Goal: Task Accomplishment & Management: Use online tool/utility

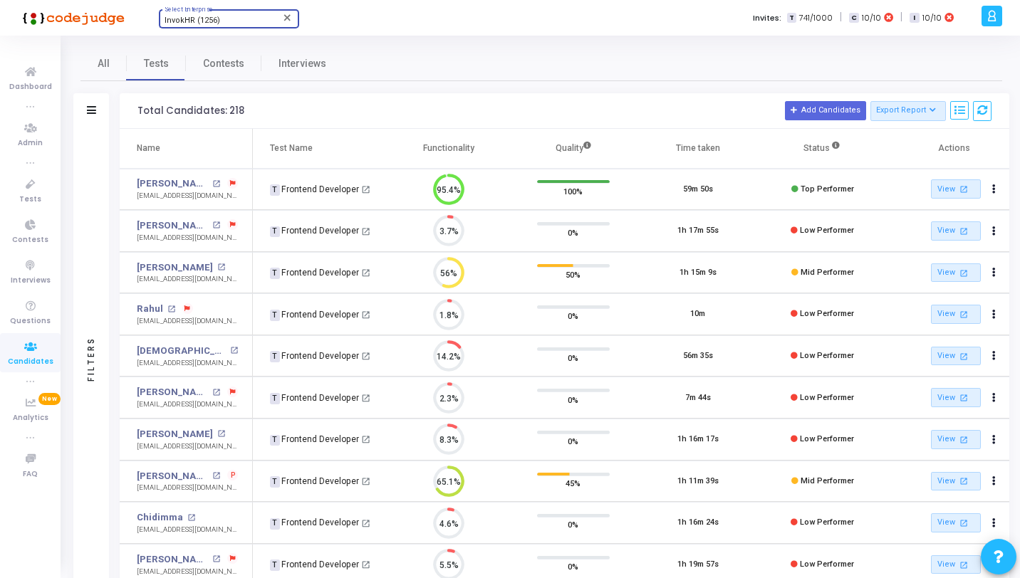
click at [201, 16] on span "InvokHR (1256)" at bounding box center [192, 20] width 56 height 9
type input "Aptp"
click at [184, 48] on span "AptPath (916)" at bounding box center [249, 44] width 171 height 23
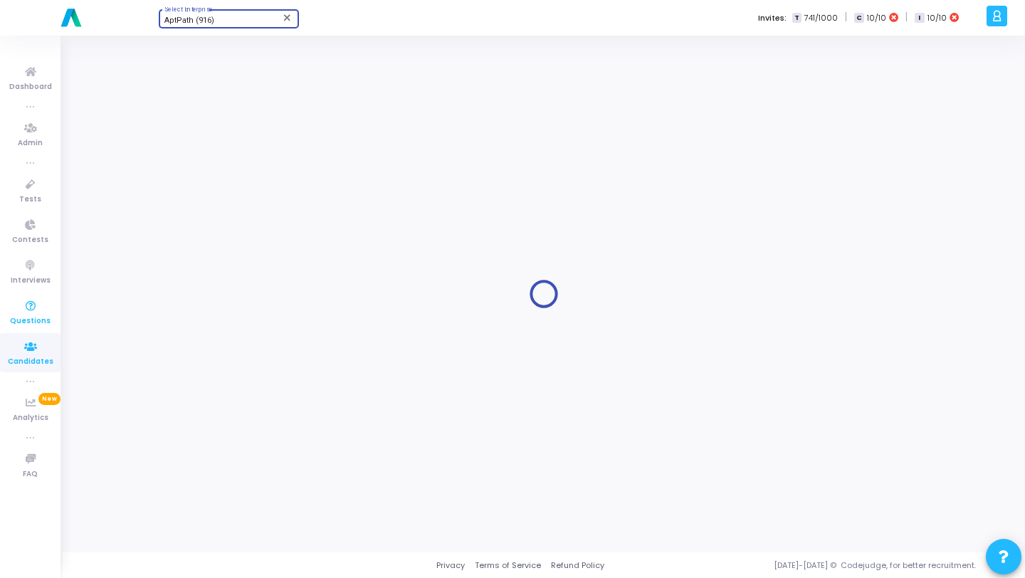
click at [33, 312] on icon at bounding box center [31, 307] width 30 height 18
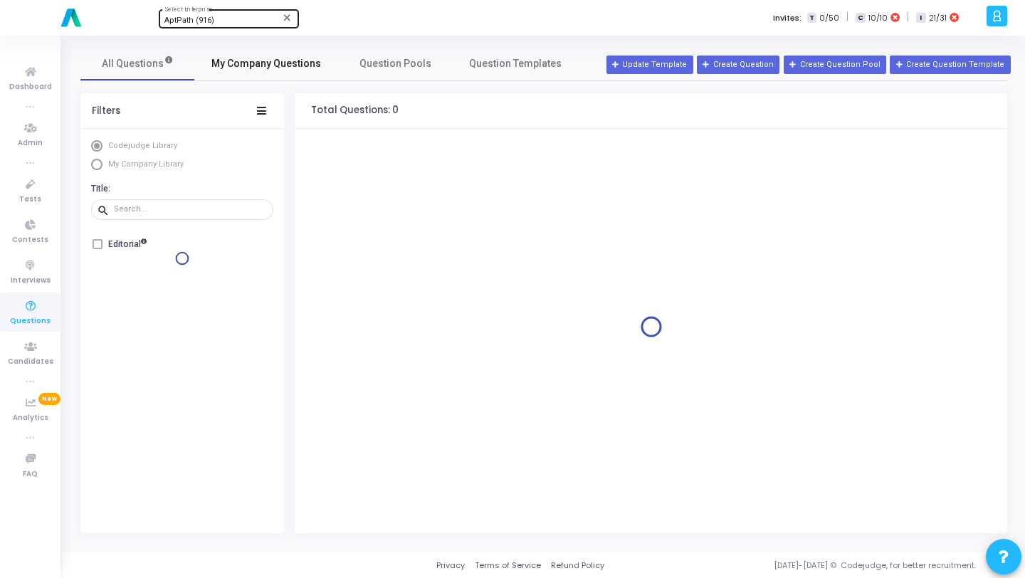
click at [237, 72] on link "My Company Questions" at bounding box center [266, 63] width 144 height 34
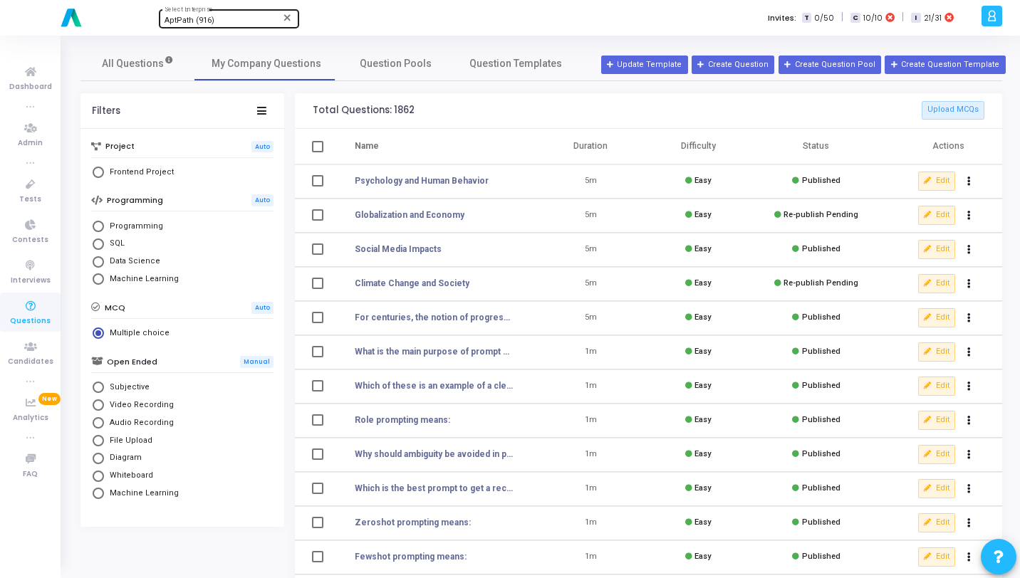
click at [149, 231] on span "Programming" at bounding box center [133, 227] width 59 height 12
click at [104, 231] on input "Programming" at bounding box center [98, 226] width 11 height 11
radio input "true"
radio input "false"
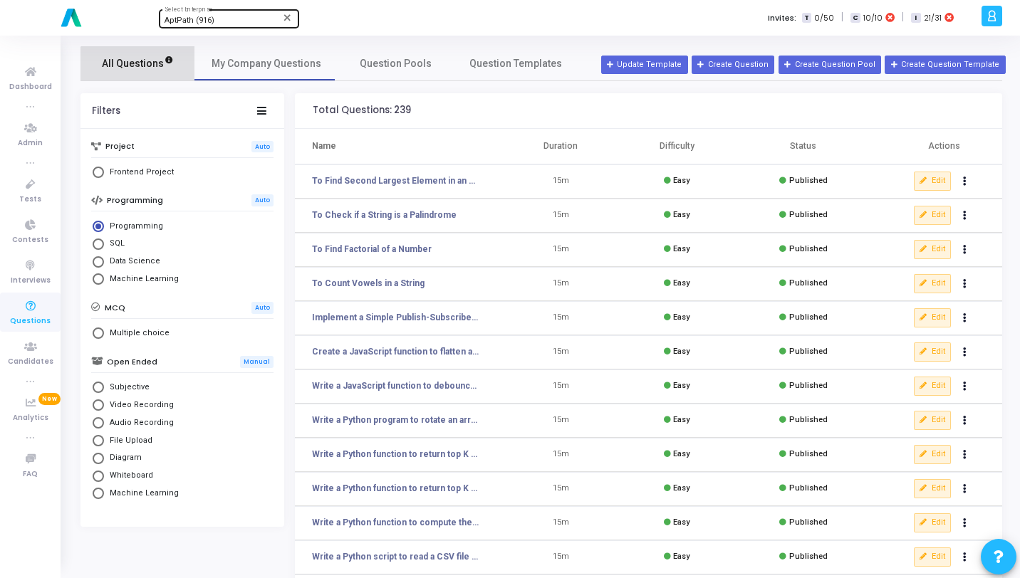
click at [155, 73] on link "All Questions" at bounding box center [137, 63] width 114 height 34
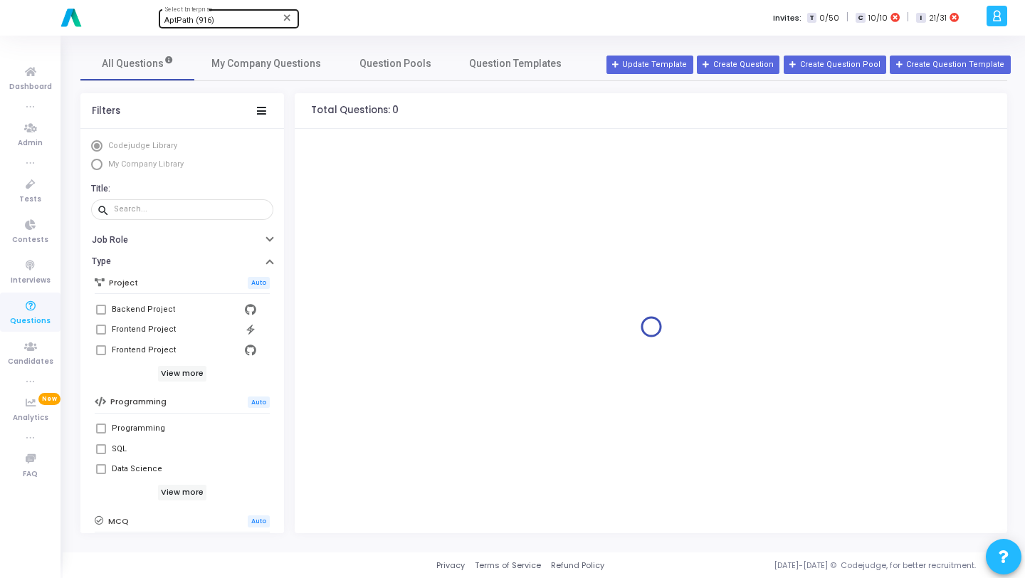
click at [142, 165] on span "My Company Library" at bounding box center [145, 163] width 75 height 9
click at [103, 165] on input "My Company Library" at bounding box center [96, 164] width 11 height 11
radio input "true"
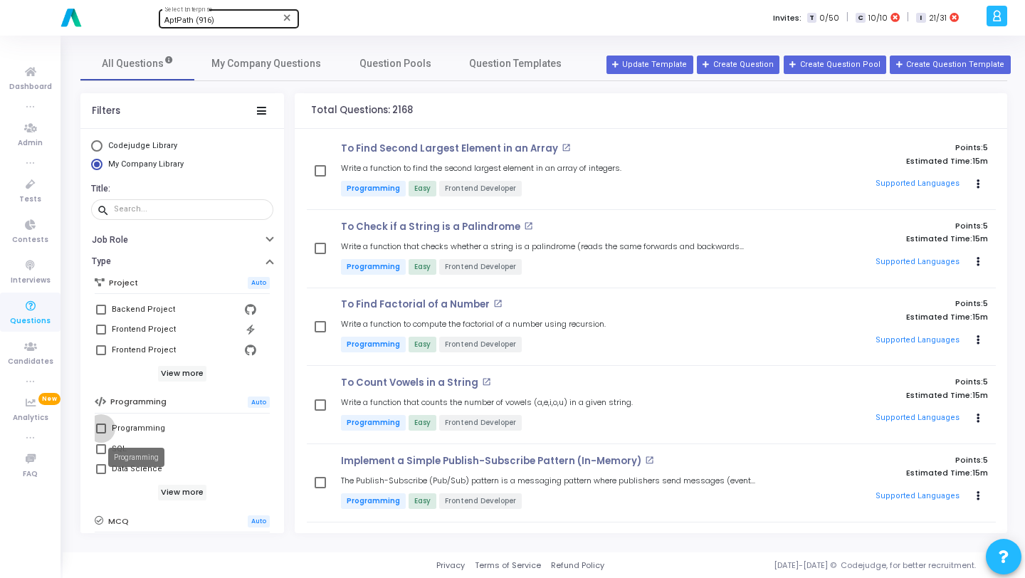
click at [135, 429] on div "Programming" at bounding box center [138, 428] width 53 height 17
click at [101, 434] on input "Programming" at bounding box center [100, 434] width 1 height 1
checkbox input "true"
click at [409, 66] on span "Question Pools" at bounding box center [396, 63] width 72 height 15
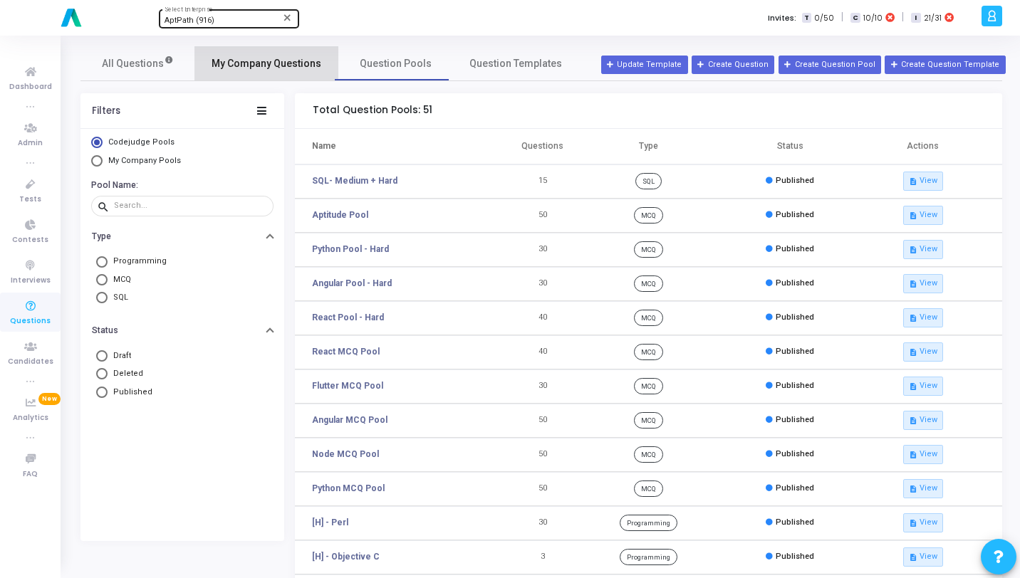
click at [273, 73] on link "My Company Questions" at bounding box center [266, 63] width 144 height 34
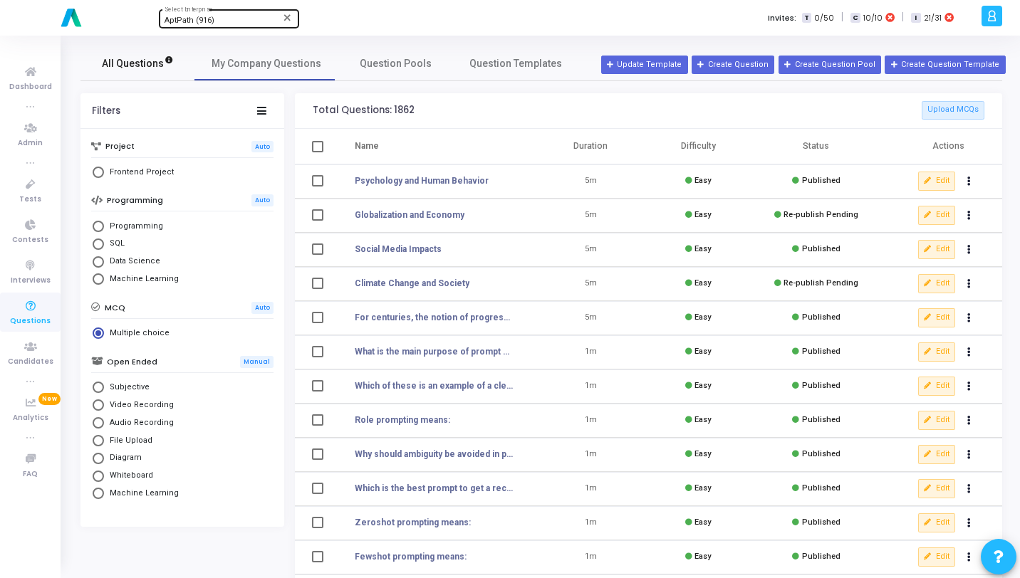
click at [140, 66] on span "All Questions" at bounding box center [138, 63] width 72 height 15
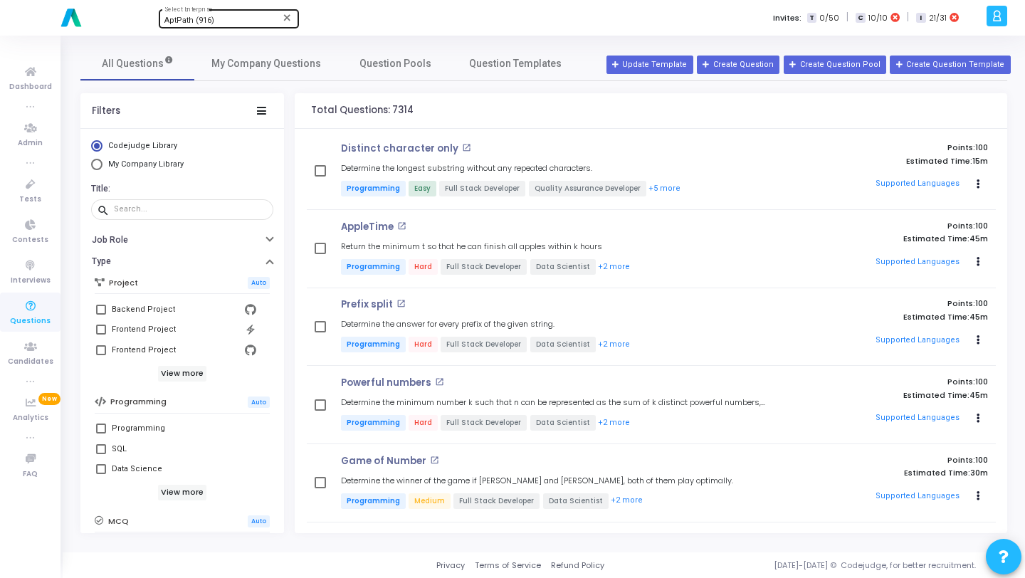
click at [164, 164] on span "My Company Library" at bounding box center [145, 163] width 75 height 9
click at [103, 164] on input "My Company Library" at bounding box center [96, 164] width 11 height 11
radio input "true"
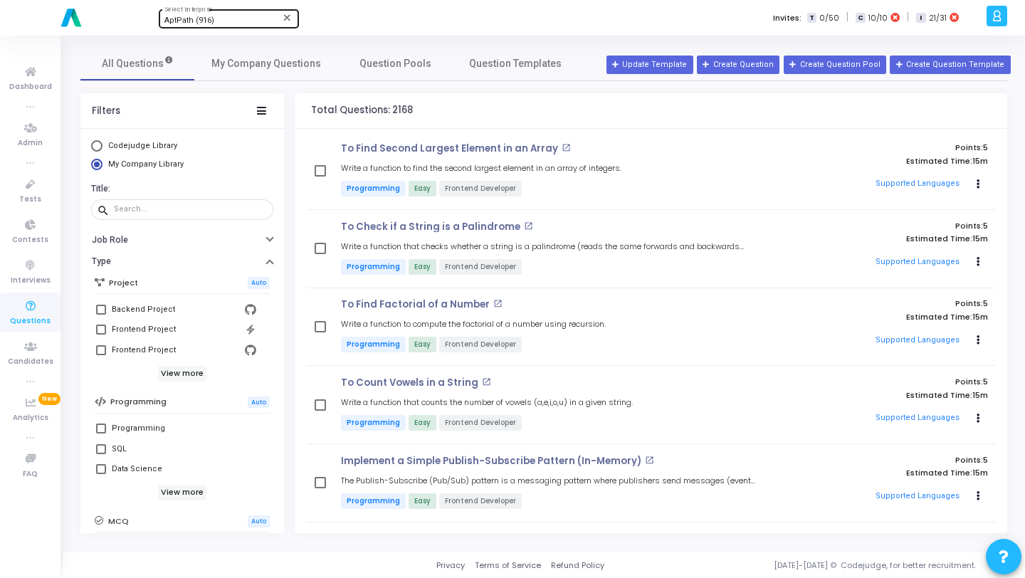
scroll to position [253, 0]
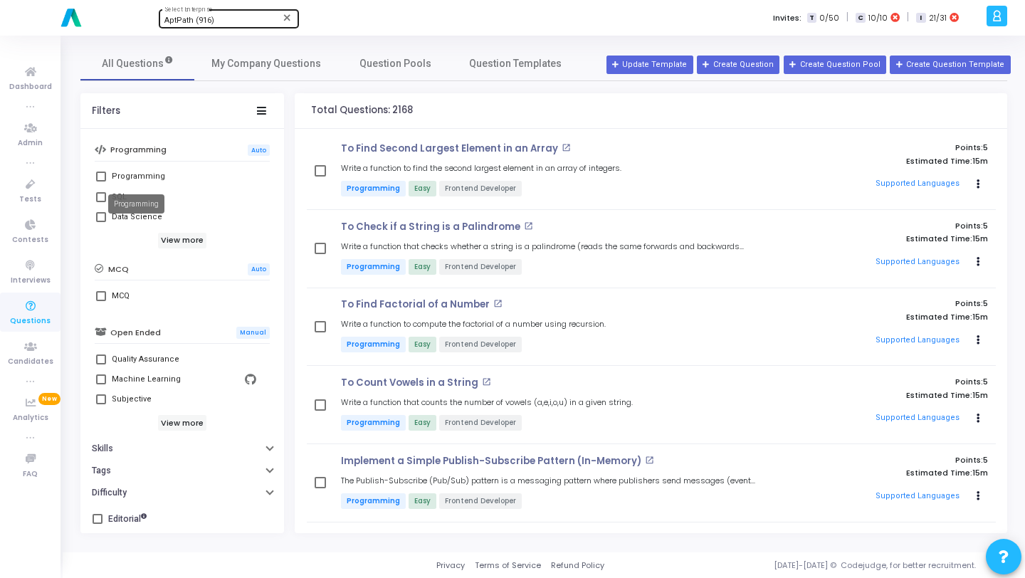
click at [134, 175] on div "Programming" at bounding box center [138, 176] width 53 height 17
click at [101, 182] on input "Programming" at bounding box center [100, 182] width 1 height 1
checkbox input "true"
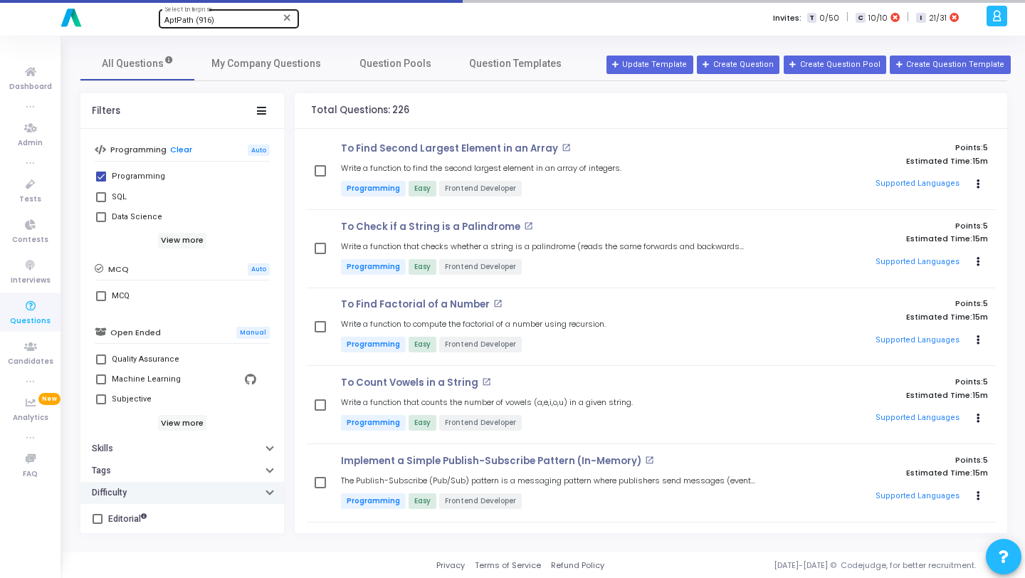
click at [153, 491] on button "Difficulty" at bounding box center [182, 493] width 204 height 22
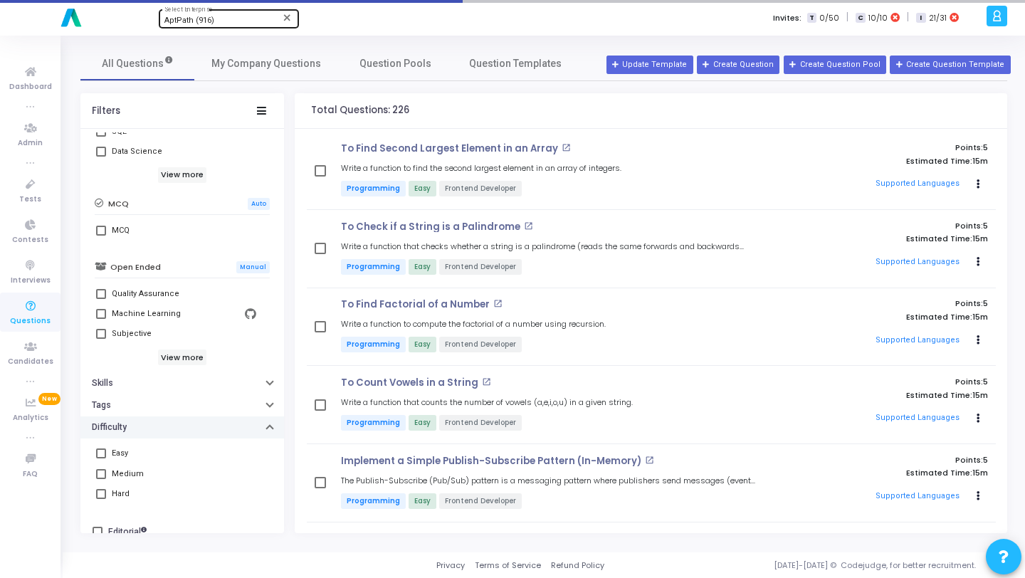
scroll to position [332, 0]
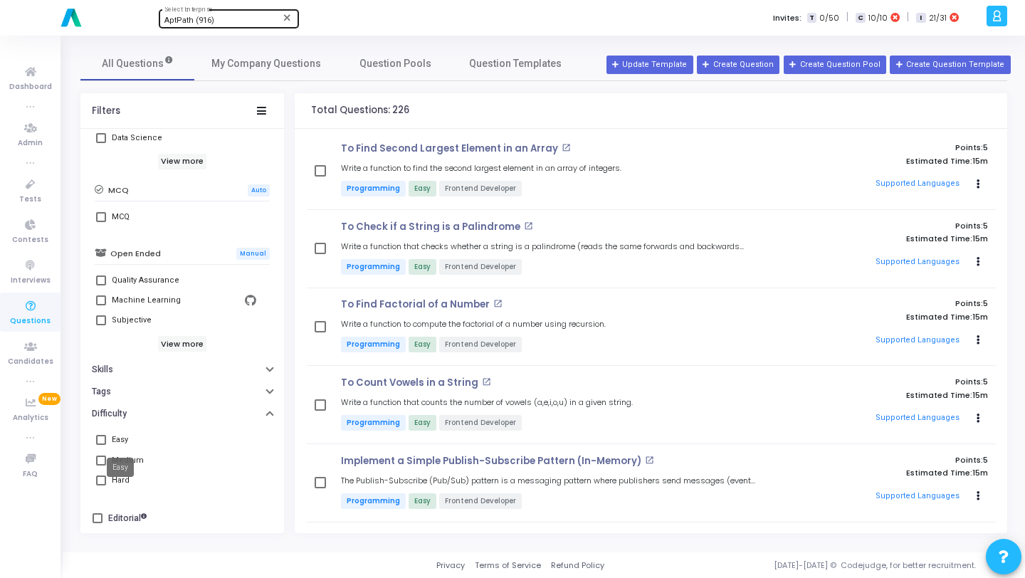
click at [118, 456] on mat-tooltip-component "Easy" at bounding box center [120, 467] width 47 height 39
click at [138, 458] on div "Medium" at bounding box center [128, 460] width 32 height 17
click at [101, 466] on input "Medium" at bounding box center [100, 466] width 1 height 1
checkbox input "true"
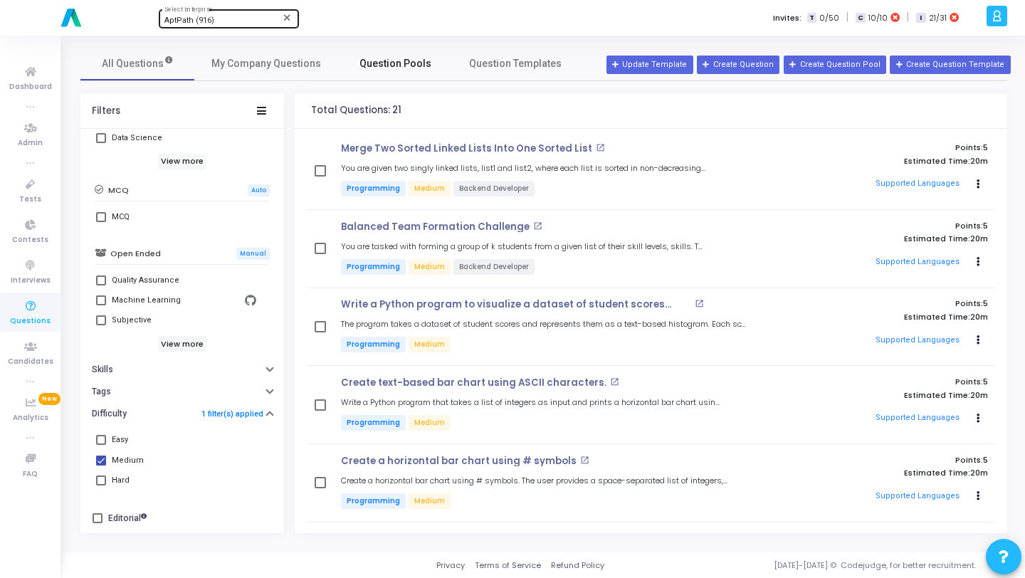
click at [388, 66] on span "Question Pools" at bounding box center [396, 63] width 72 height 15
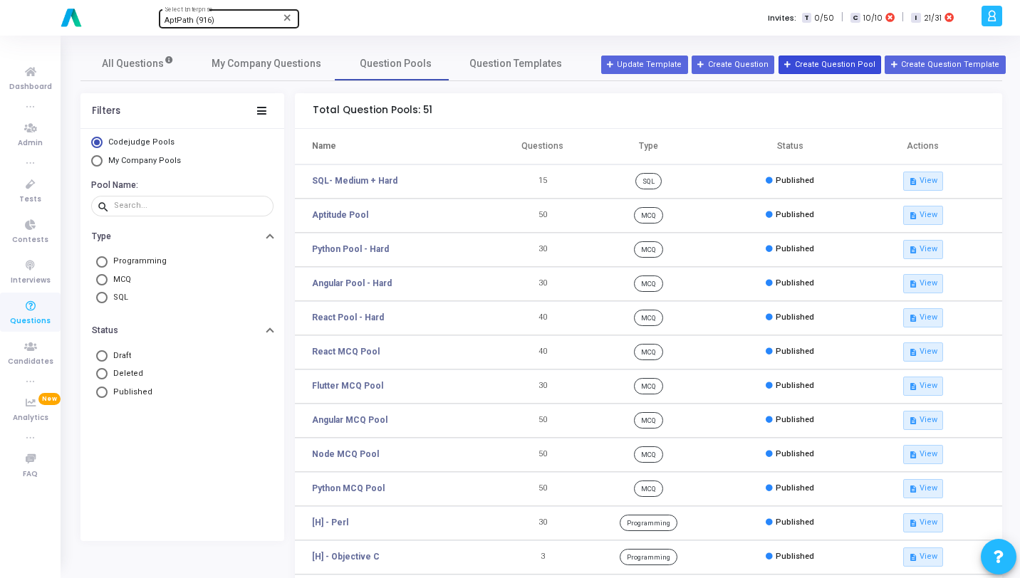
click at [809, 68] on button "Create Question Pool" at bounding box center [829, 65] width 103 height 19
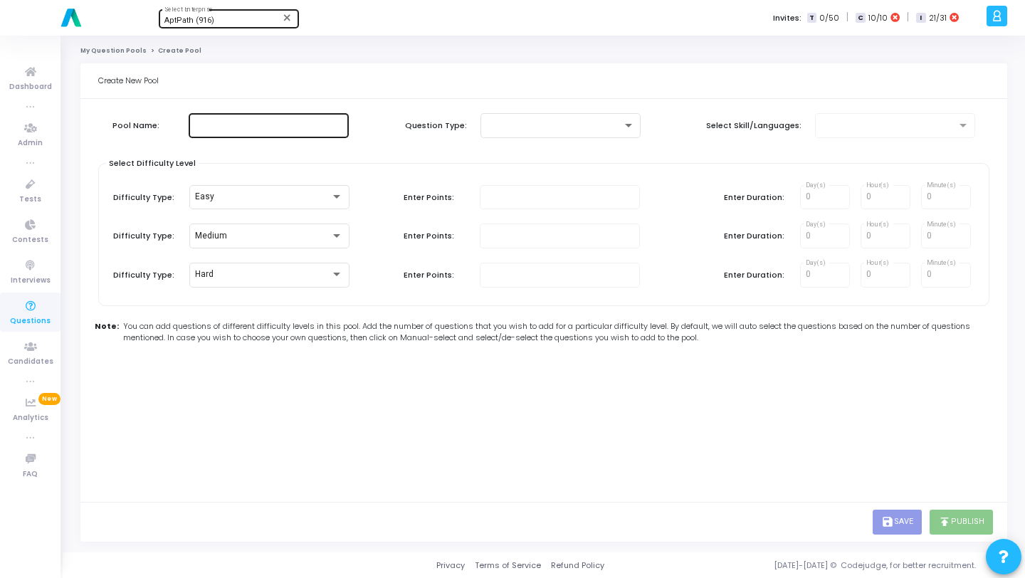
click at [285, 125] on input "text" at bounding box center [268, 125] width 149 height 10
type input "Test pool"
click at [594, 132] on div at bounding box center [560, 124] width 149 height 26
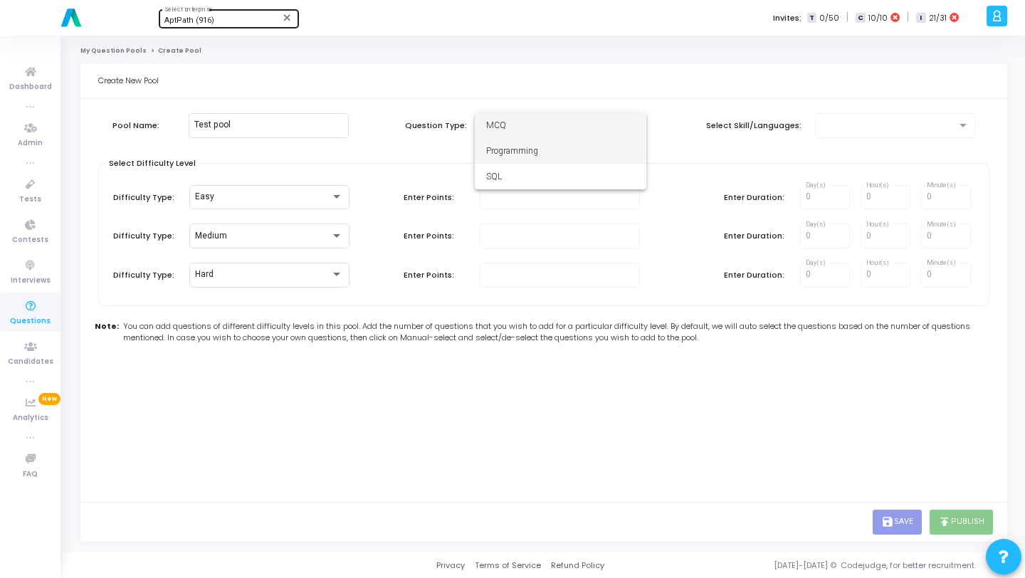
click at [570, 144] on span "Programming" at bounding box center [560, 151] width 149 height 26
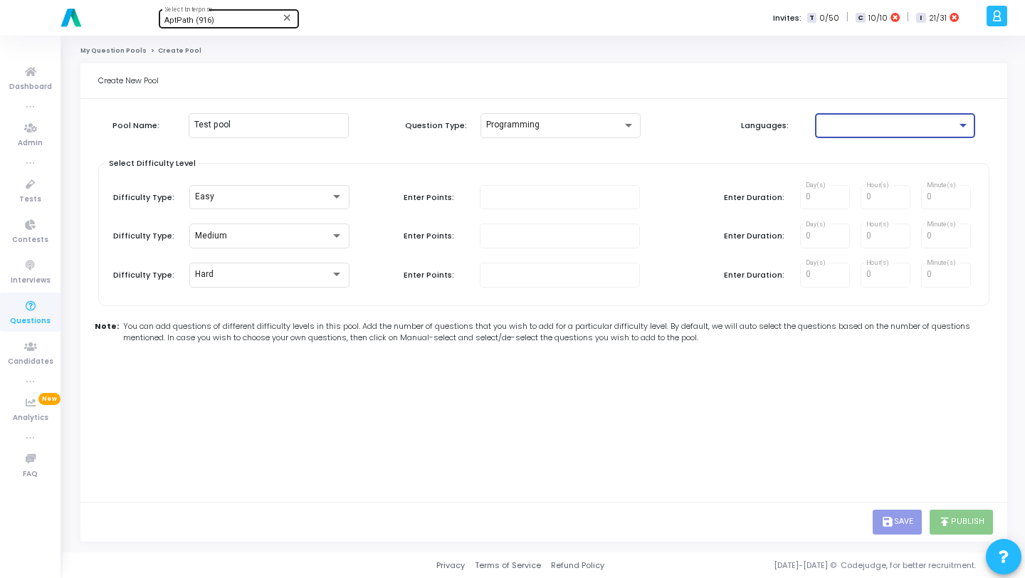
click at [857, 127] on div at bounding box center [889, 125] width 136 height 10
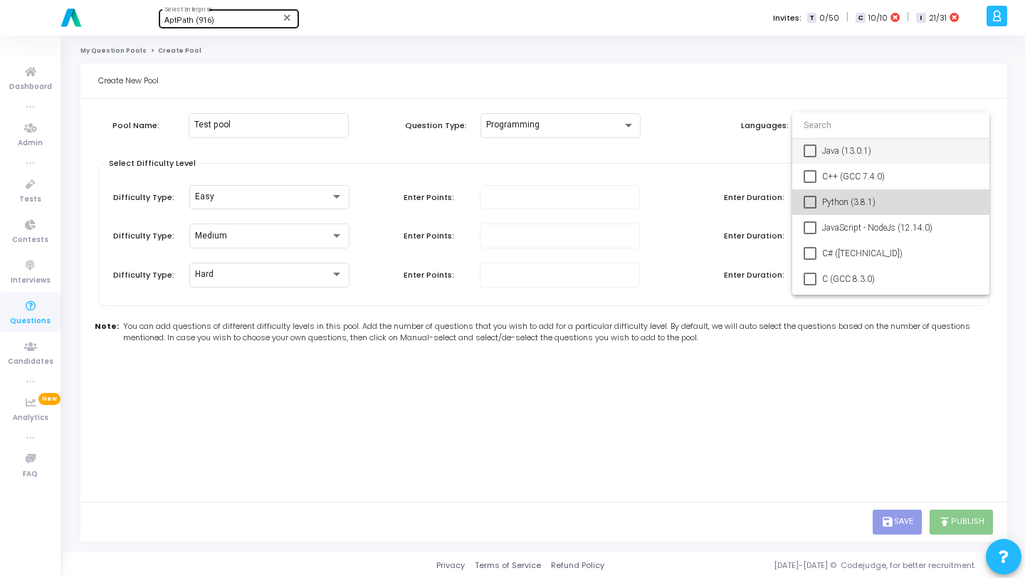
click at [808, 207] on mat-pseudo-checkbox at bounding box center [810, 202] width 13 height 13
click at [716, 142] on div at bounding box center [512, 289] width 1025 height 578
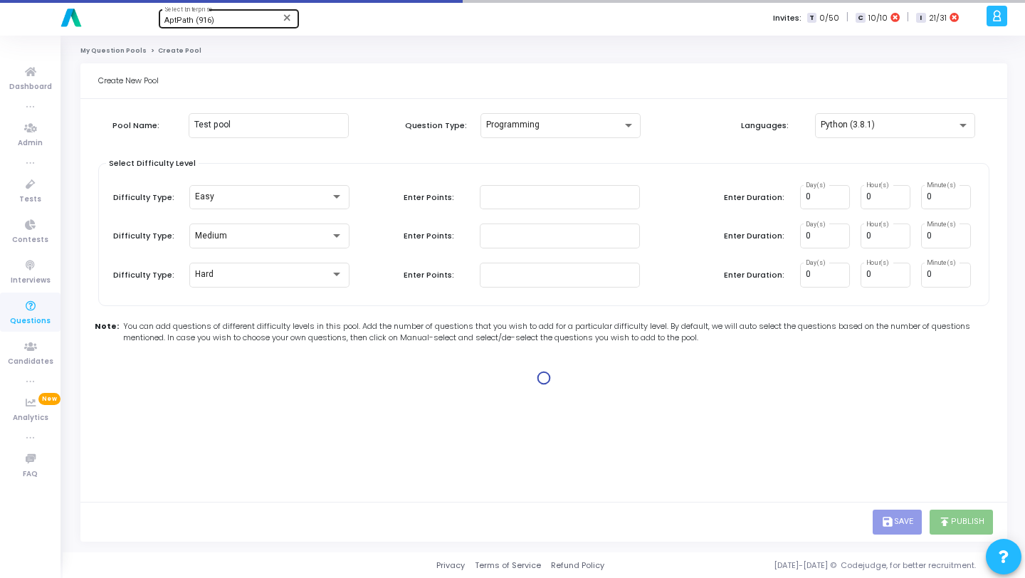
type input "100"
type input "15"
type input "100"
type input "30"
type input "100"
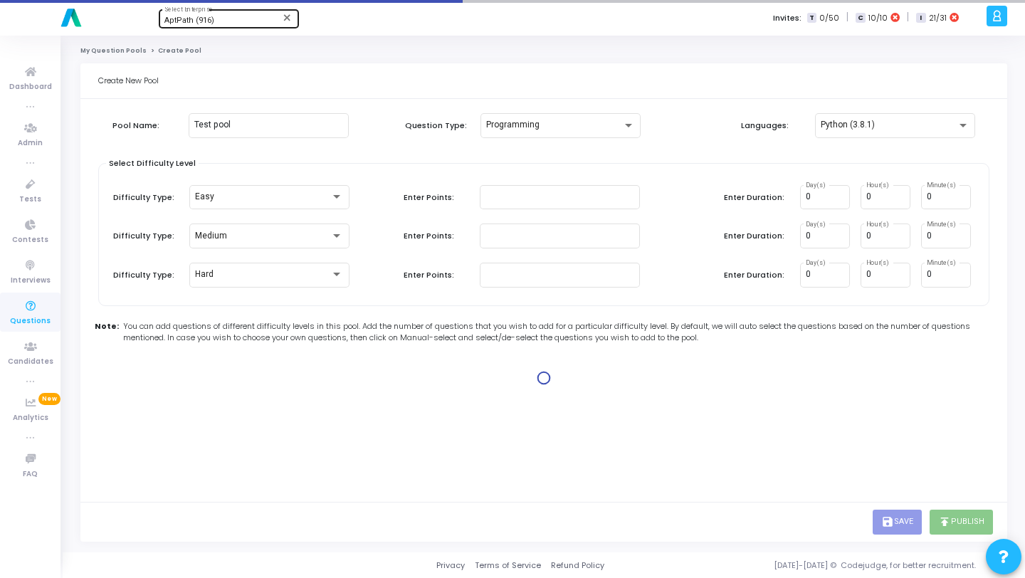
type input "45"
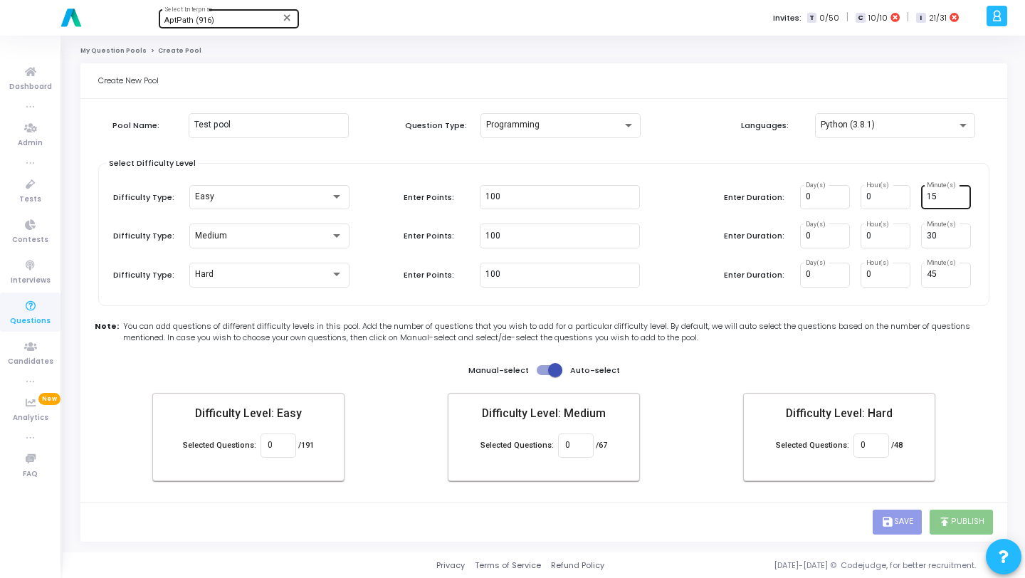
click at [940, 198] on input "15" at bounding box center [946, 197] width 38 height 10
type input "1"
type input "15"
click at [540, 196] on input "100" at bounding box center [560, 197] width 149 height 10
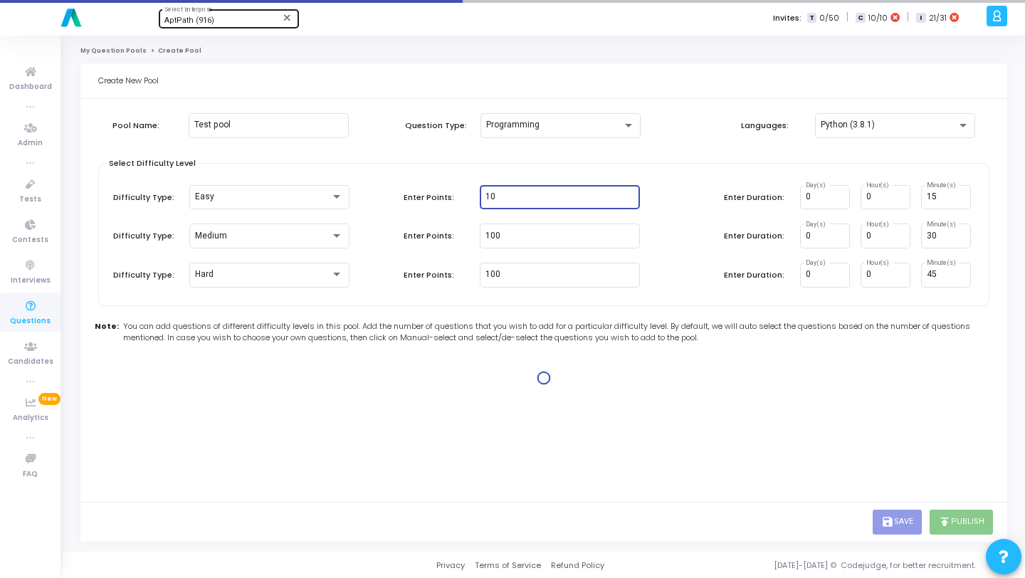
type input "1"
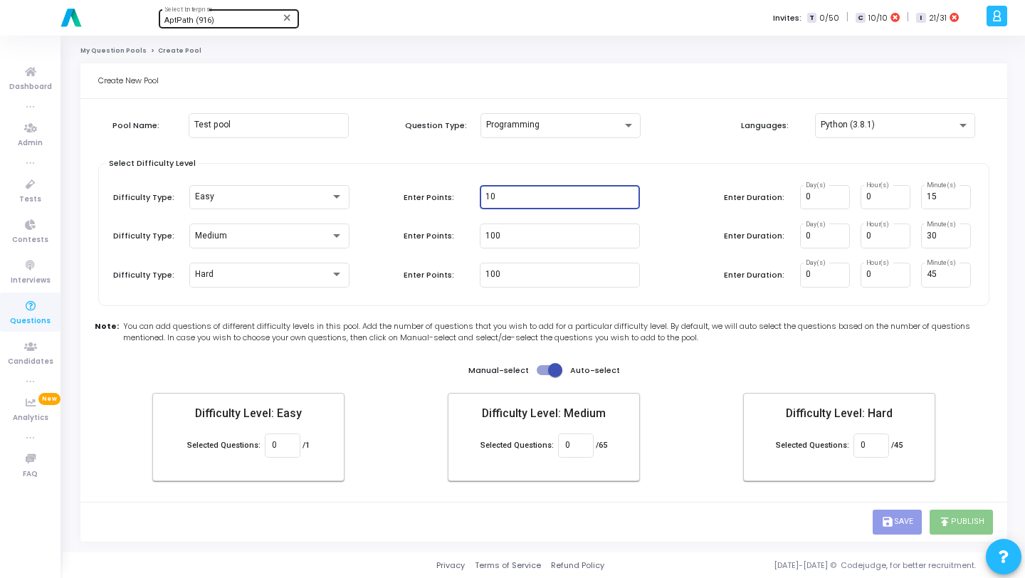
type input "1"
type input "5"
click at [672, 248] on div "Select Difficulty Level Difficulty Type: Easy Enter Points: 5 Enter Duration: 0…" at bounding box center [543, 234] width 891 height 143
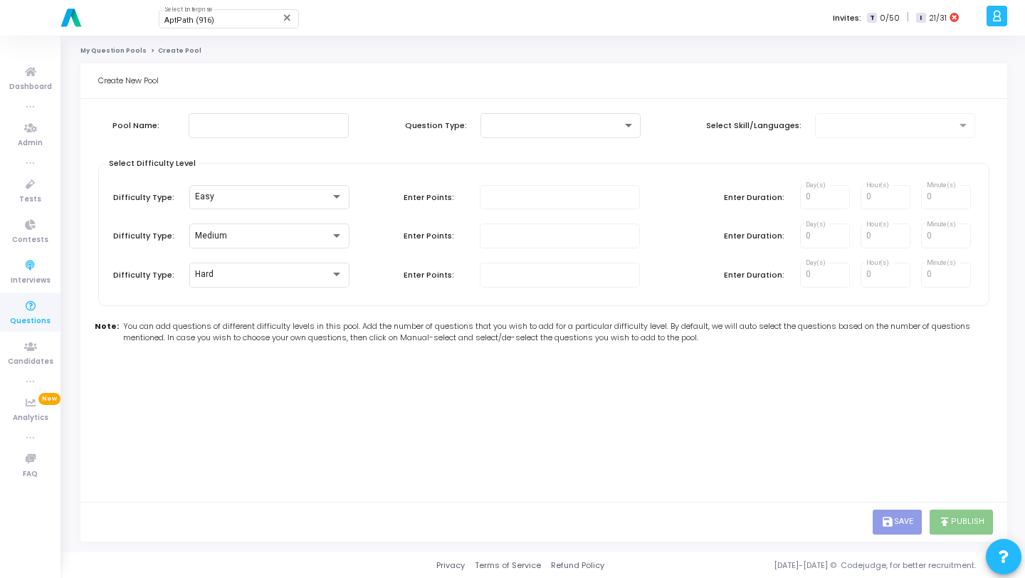
click at [25, 315] on span "Questions" at bounding box center [30, 321] width 41 height 12
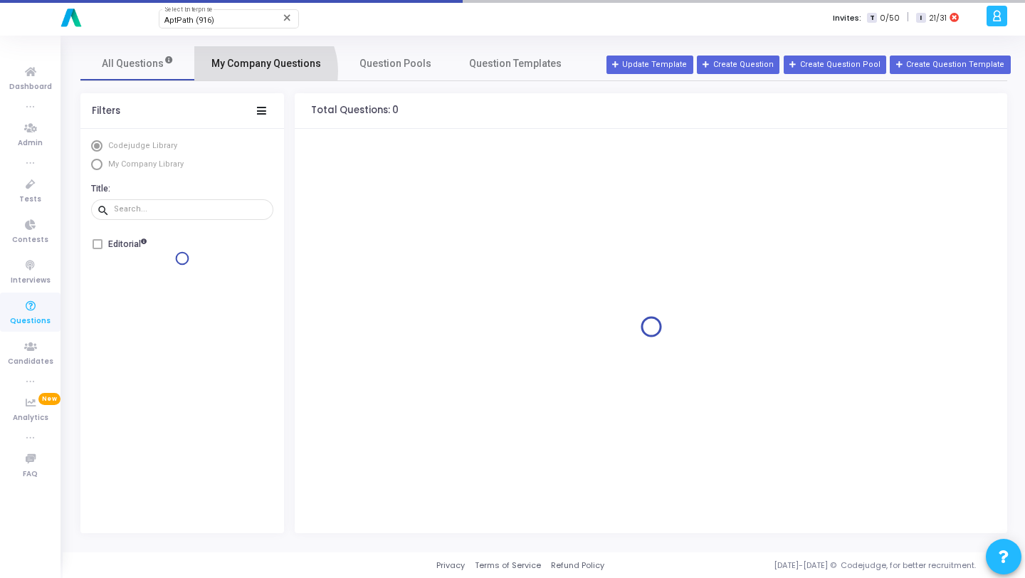
click at [260, 71] on link "My Company Questions" at bounding box center [266, 63] width 144 height 34
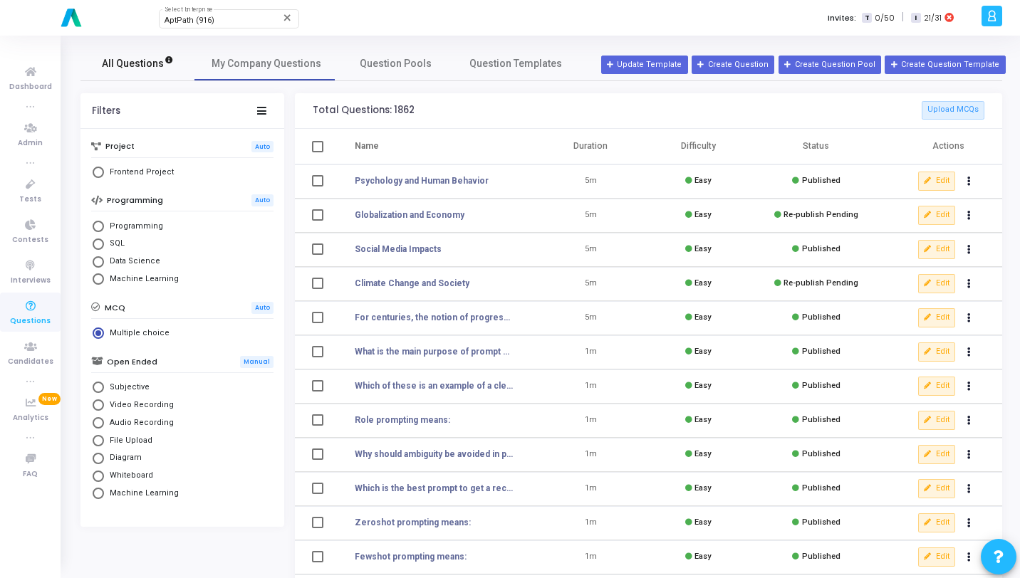
click at [135, 74] on link "All Questions" at bounding box center [137, 63] width 114 height 34
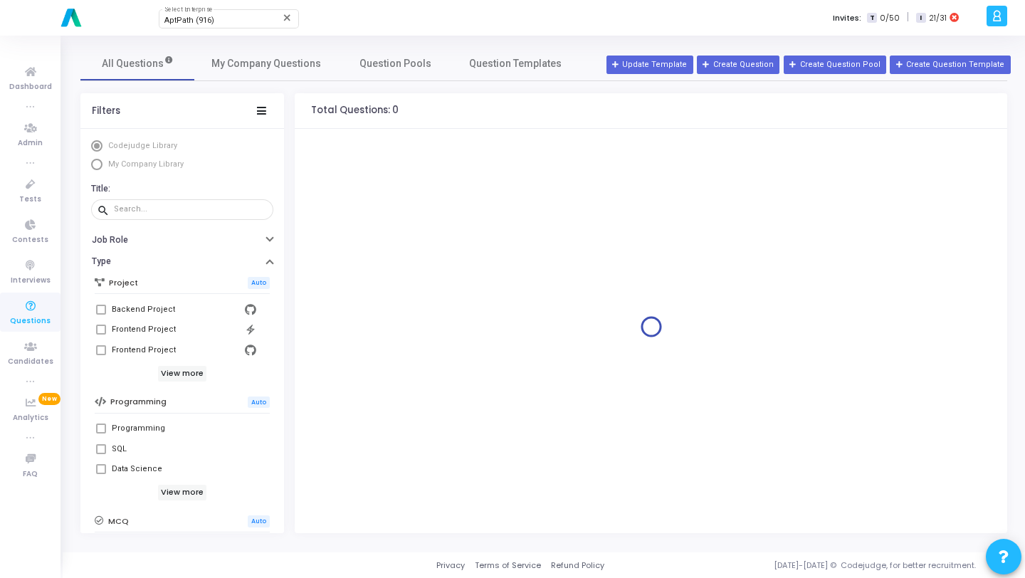
click at [135, 168] on span "My Company Library" at bounding box center [145, 163] width 75 height 9
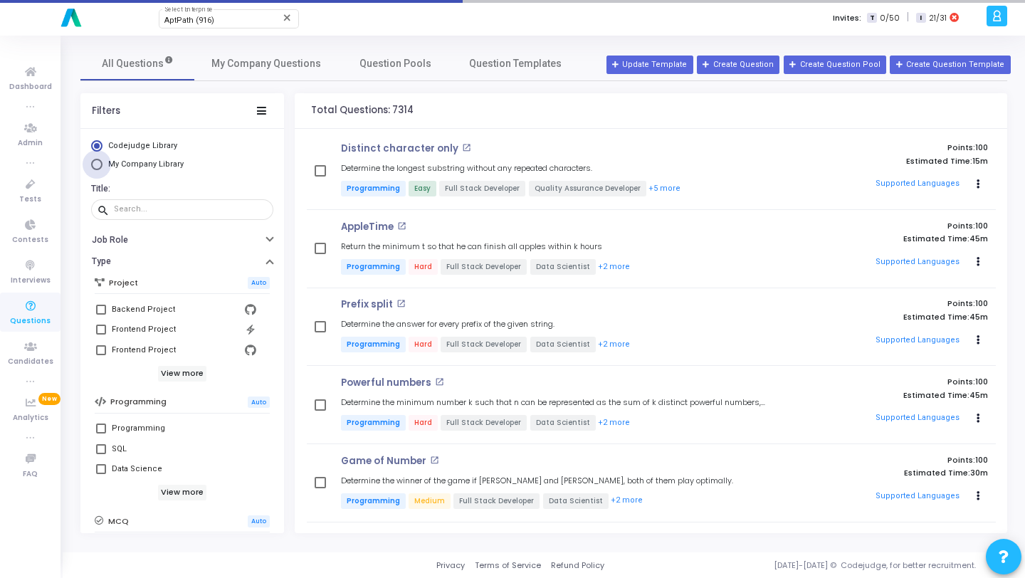
click at [136, 164] on span "My Company Library" at bounding box center [145, 163] width 75 height 9
click at [103, 164] on input "My Company Library" at bounding box center [96, 164] width 11 height 11
radio input "true"
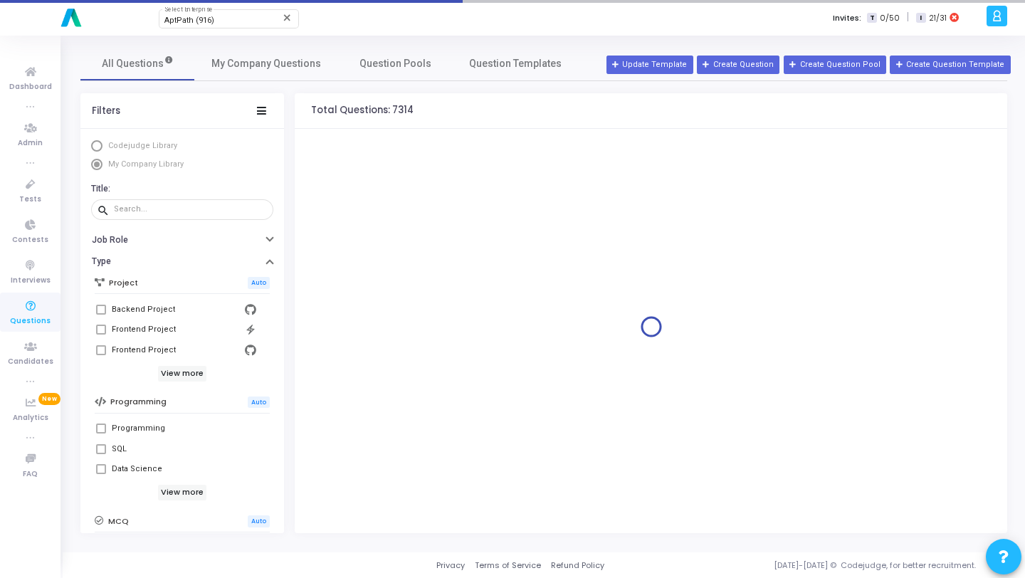
click at [136, 164] on span "My Company Library" at bounding box center [145, 163] width 75 height 9
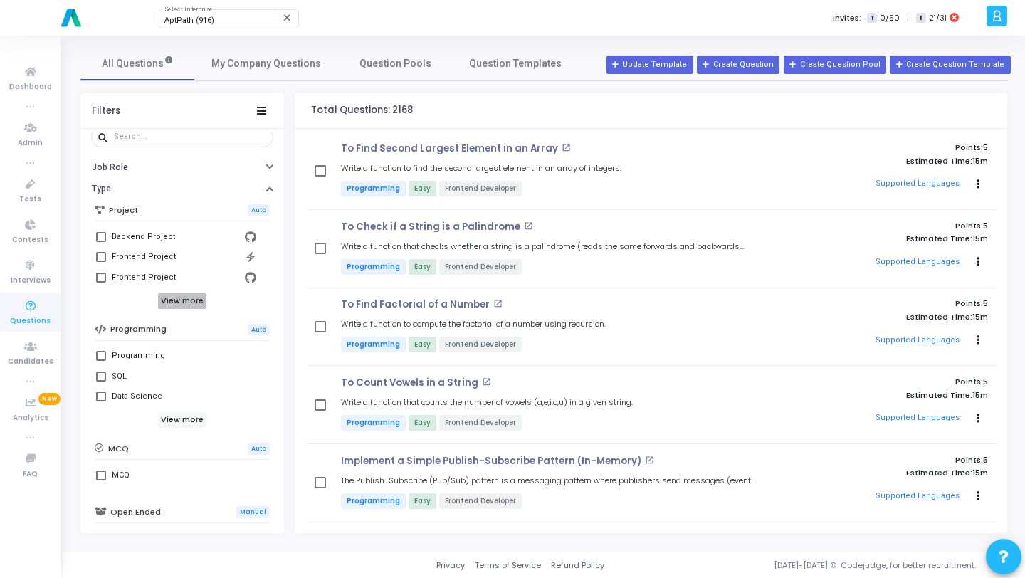
scroll to position [85, 0]
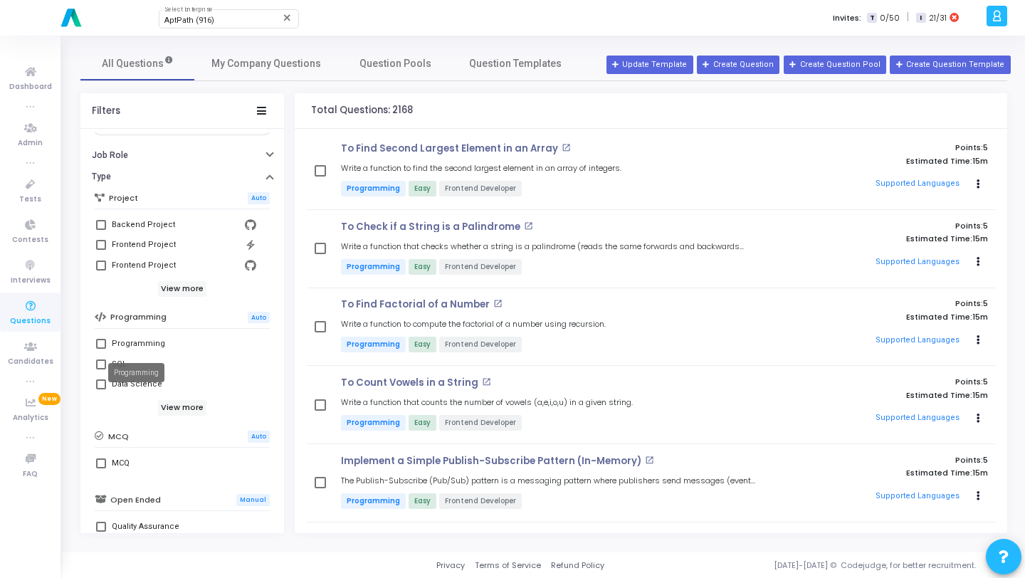
click at [132, 347] on div "Programming" at bounding box center [138, 343] width 53 height 17
click at [101, 349] on input "Programming" at bounding box center [100, 349] width 1 height 1
checkbox input "true"
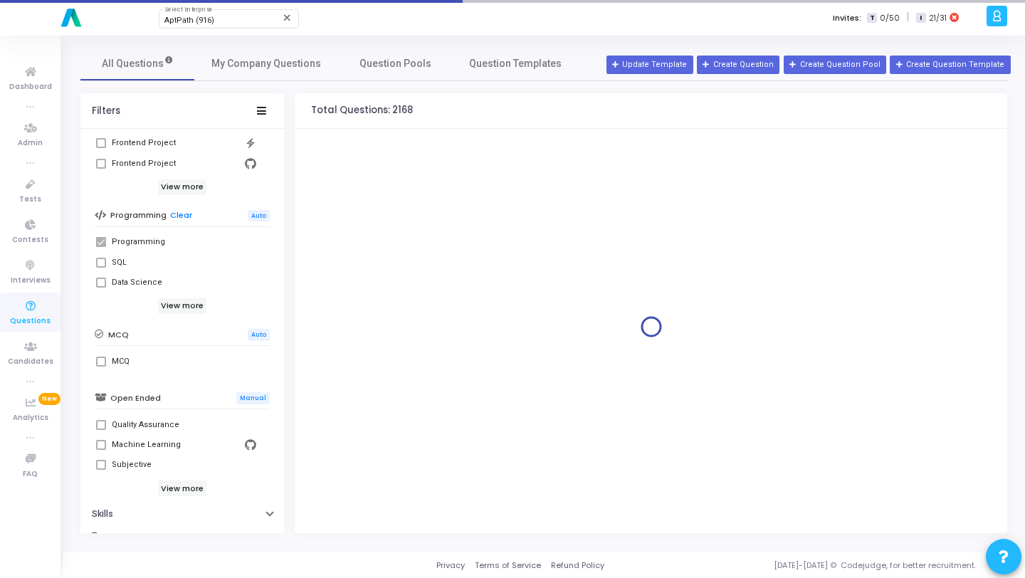
scroll to position [253, 0]
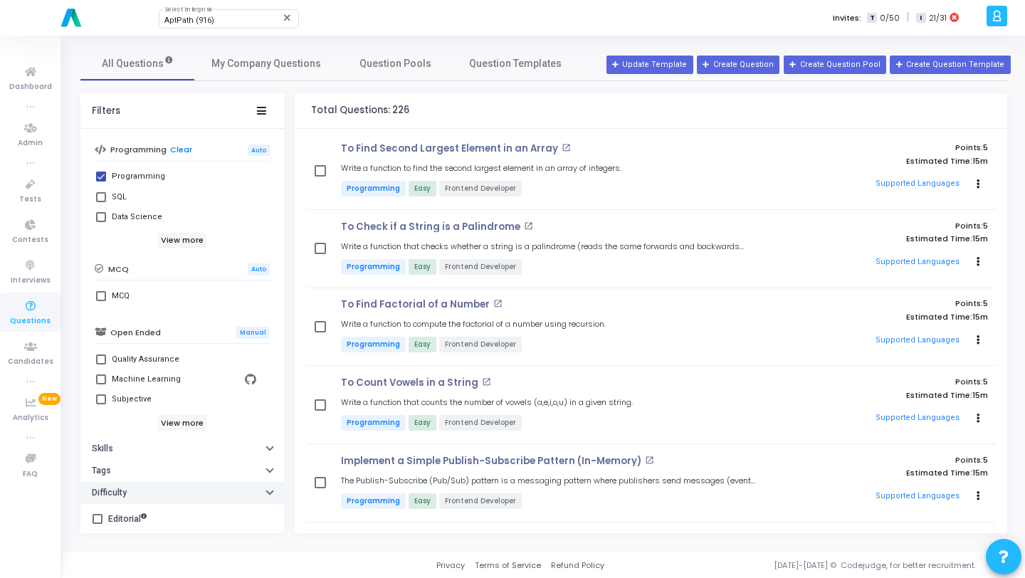
click at [131, 484] on button "Difficulty" at bounding box center [182, 493] width 204 height 22
click at [101, 518] on span at bounding box center [101, 518] width 10 height 10
click at [101, 523] on input "Easy" at bounding box center [100, 523] width 1 height 1
checkbox input "true"
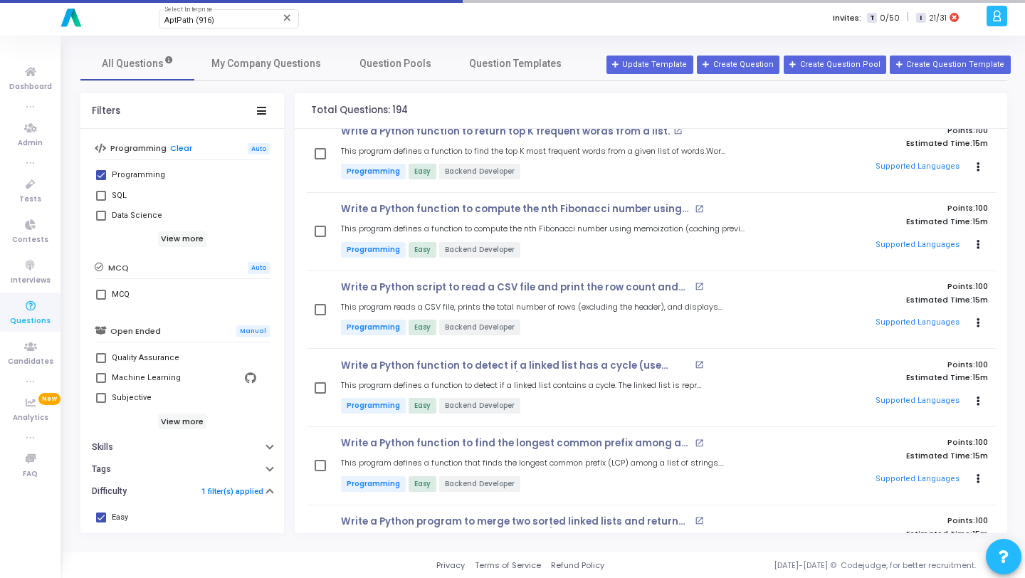
scroll to position [791, 0]
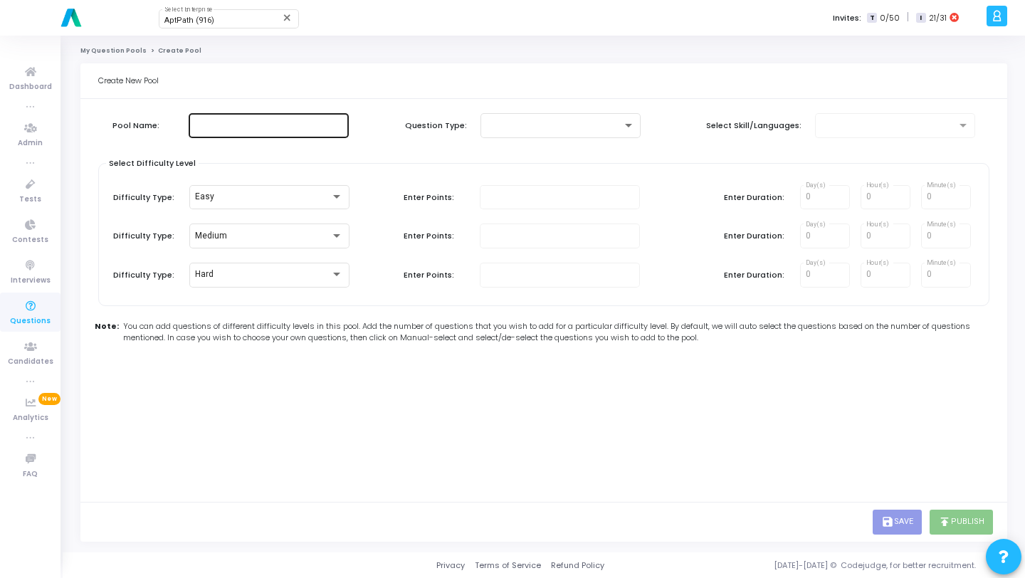
click at [238, 131] on div at bounding box center [268, 124] width 149 height 26
click at [296, 117] on div at bounding box center [268, 124] width 149 height 26
type input "Test pool"
click at [601, 132] on div at bounding box center [560, 124] width 149 height 26
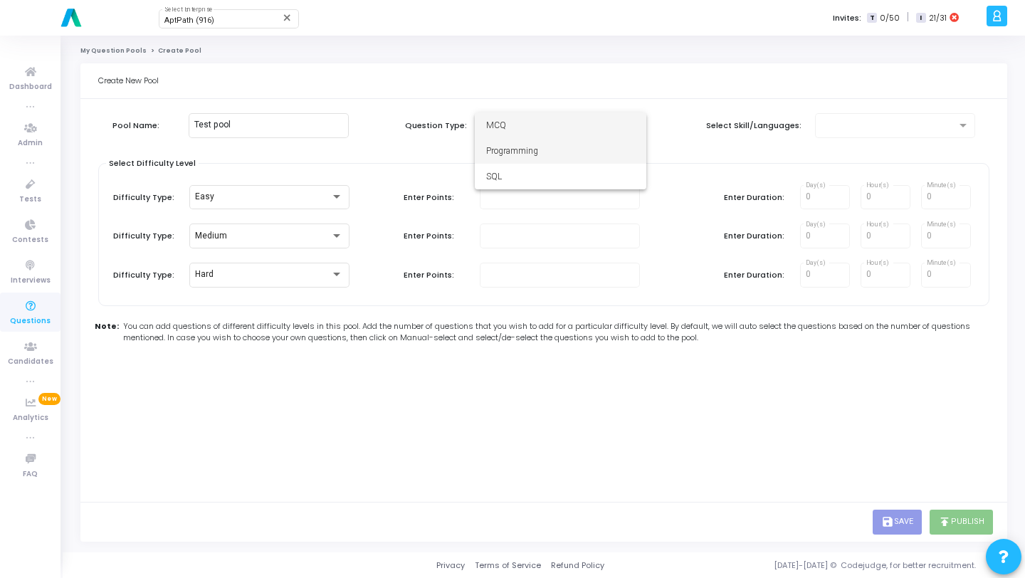
click at [528, 152] on span "Programming" at bounding box center [560, 151] width 149 height 26
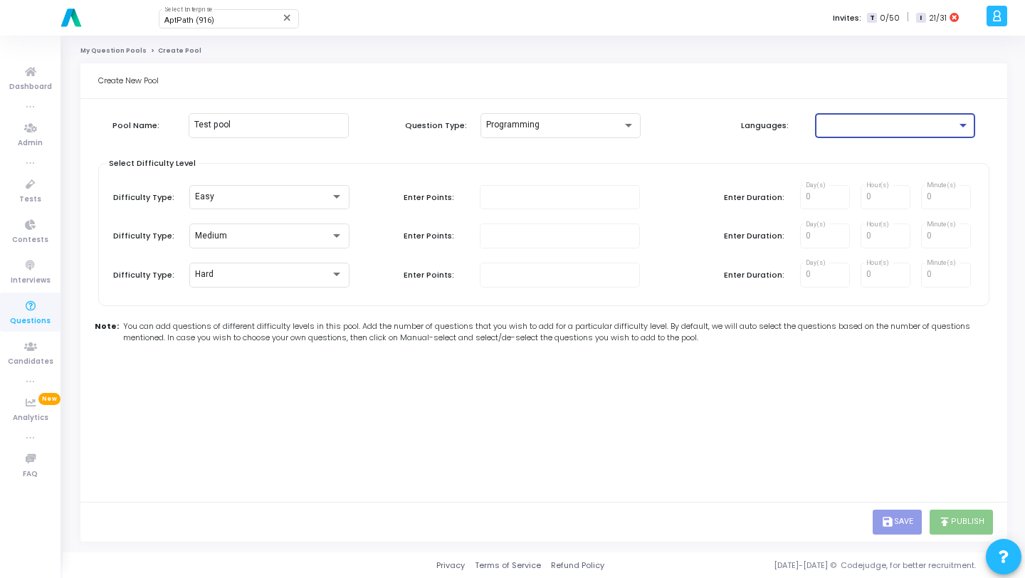
click at [848, 128] on div at bounding box center [889, 125] width 136 height 10
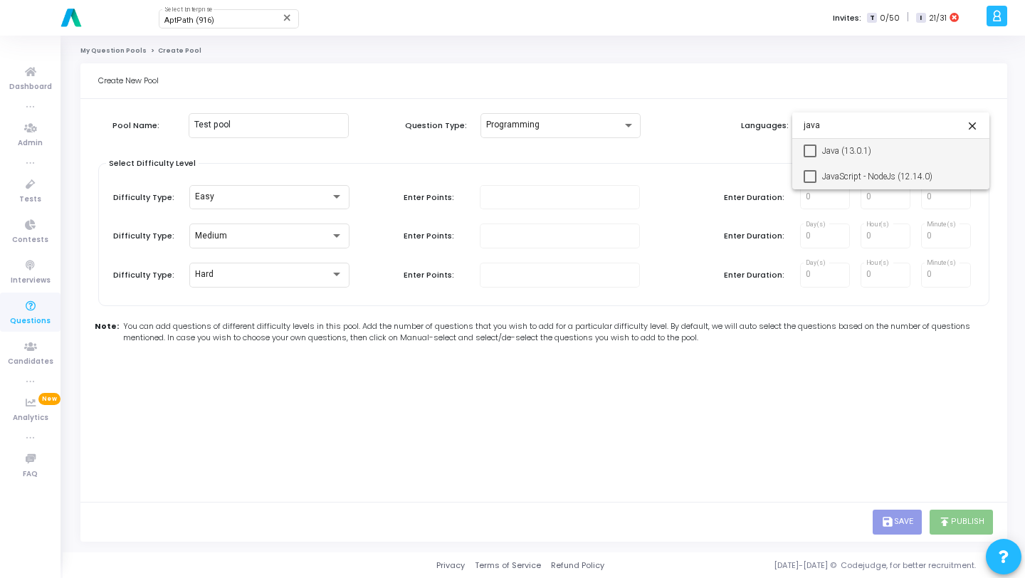
type input "java"
click at [812, 177] on mat-pseudo-checkbox at bounding box center [810, 176] width 13 height 13
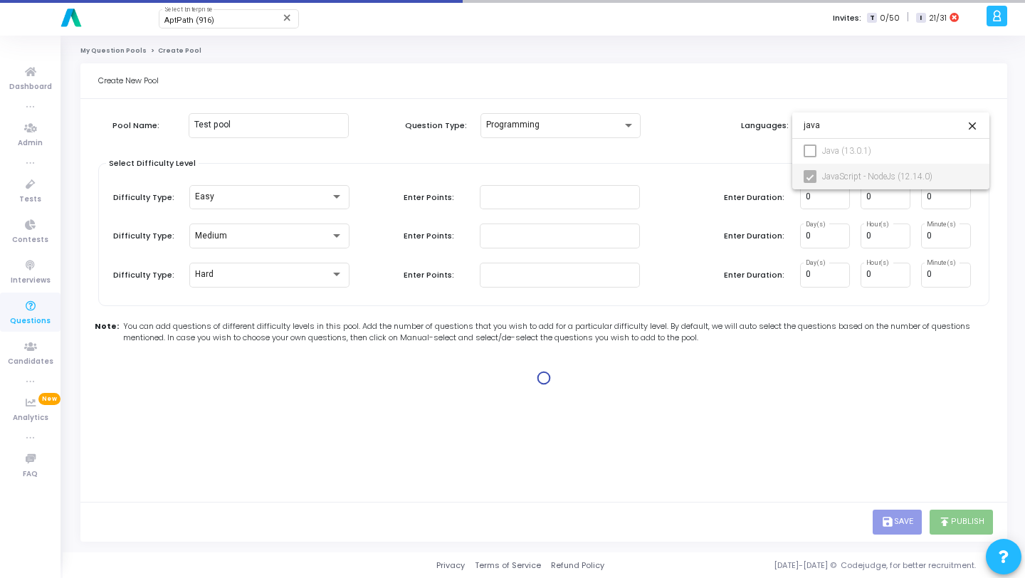
type input "100"
type input "15"
type input "100"
type input "30"
type input "100"
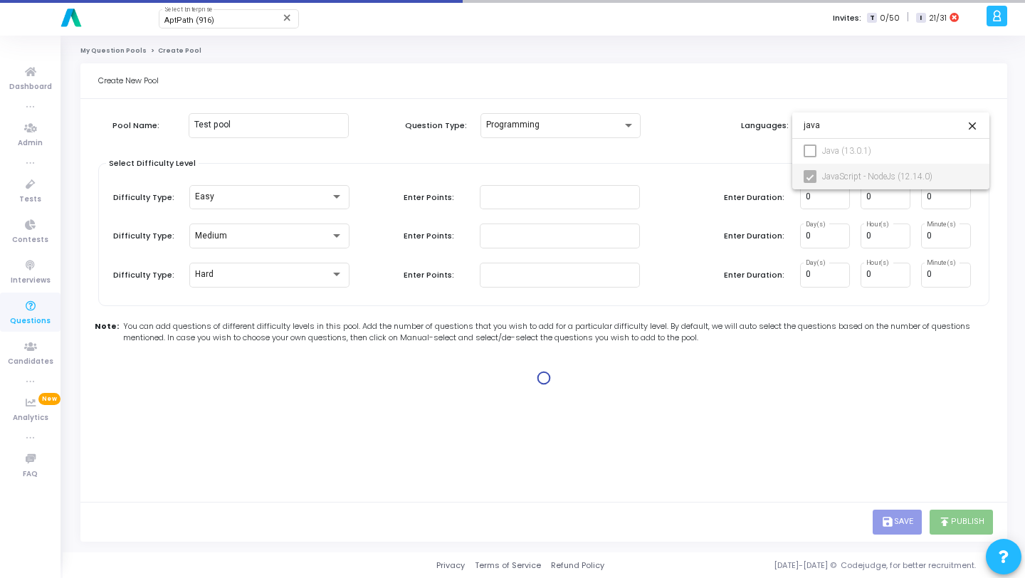
type input "45"
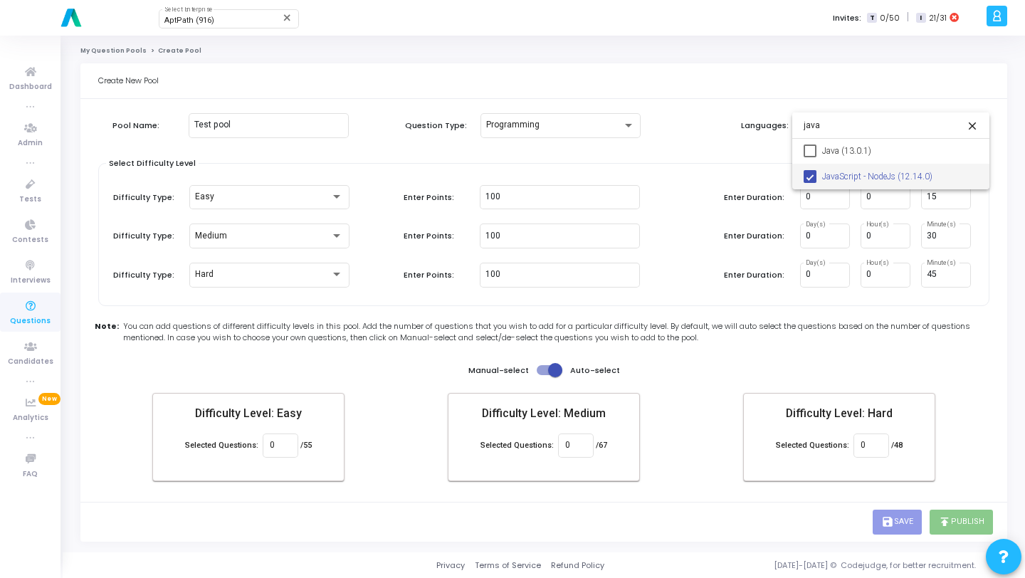
click at [723, 155] on div at bounding box center [512, 289] width 1025 height 578
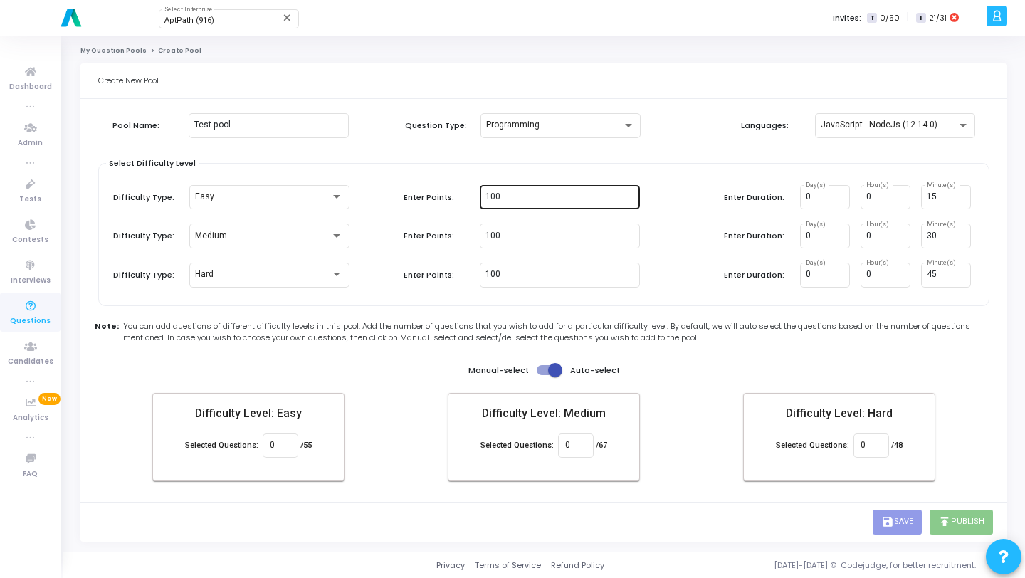
click at [510, 189] on div "100" at bounding box center [560, 196] width 149 height 26
type input "1"
type input "5"
click at [879, 132] on div "JavaScript - NodeJs (12.14.0)" at bounding box center [895, 124] width 149 height 26
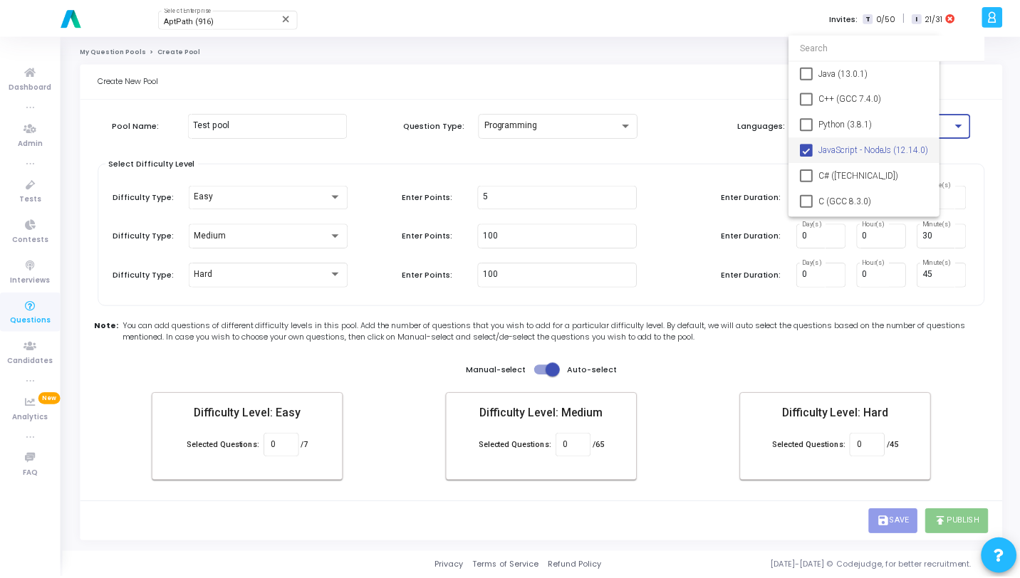
scroll to position [24, 0]
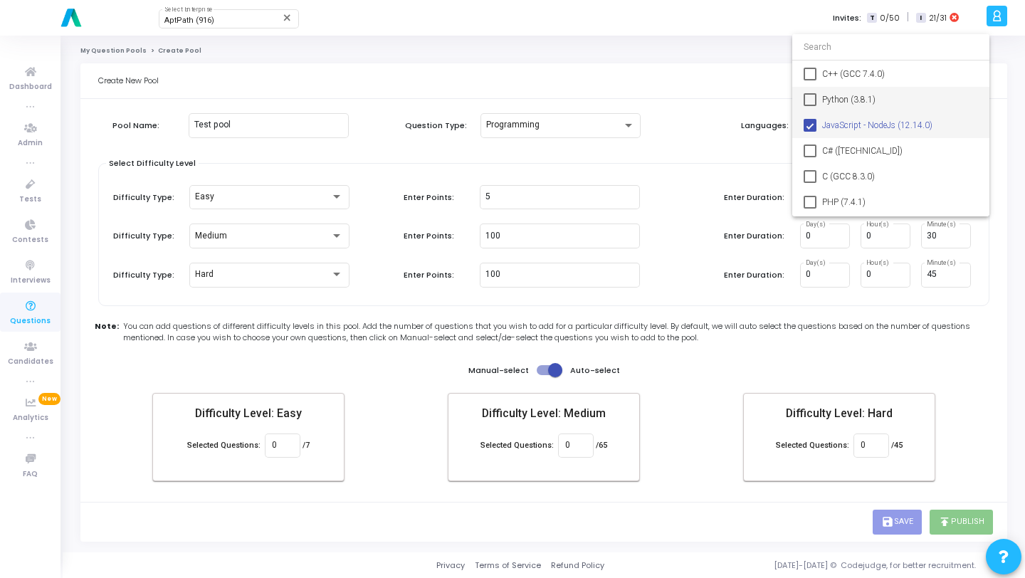
click at [807, 100] on mat-pseudo-checkbox at bounding box center [810, 99] width 13 height 13
type input "0"
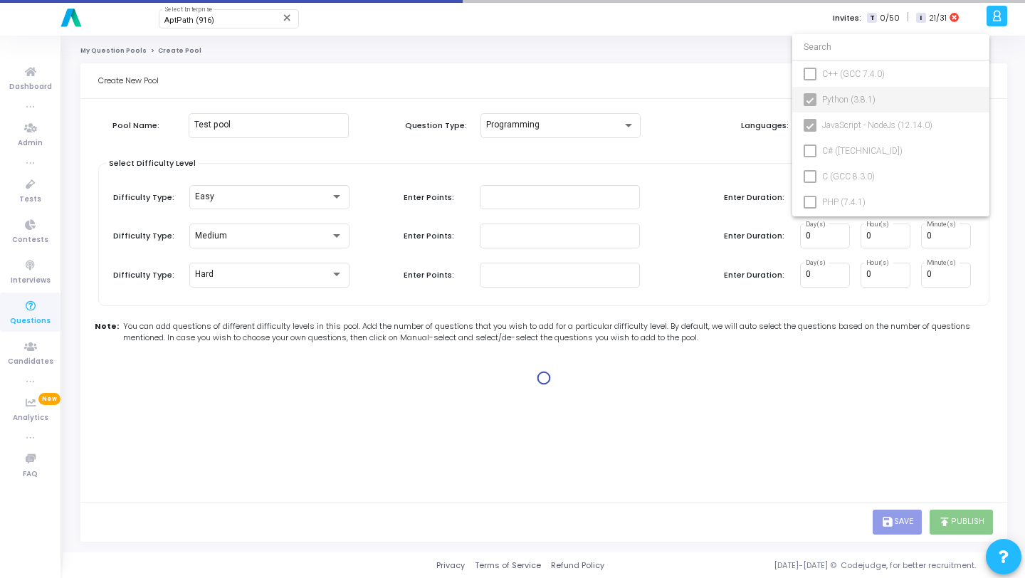
type input "100"
type input "15"
type input "100"
type input "30"
type input "100"
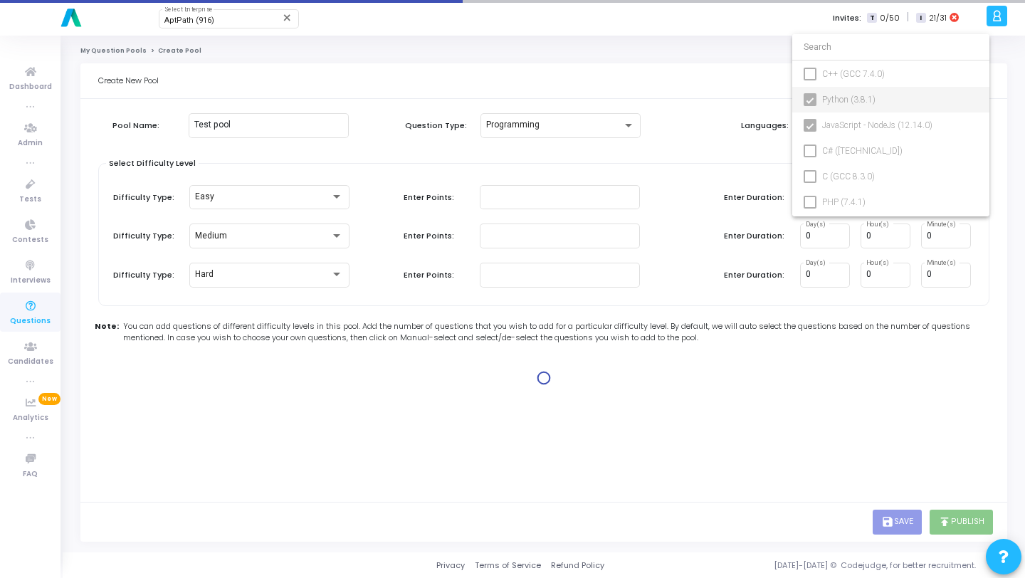
type input "45"
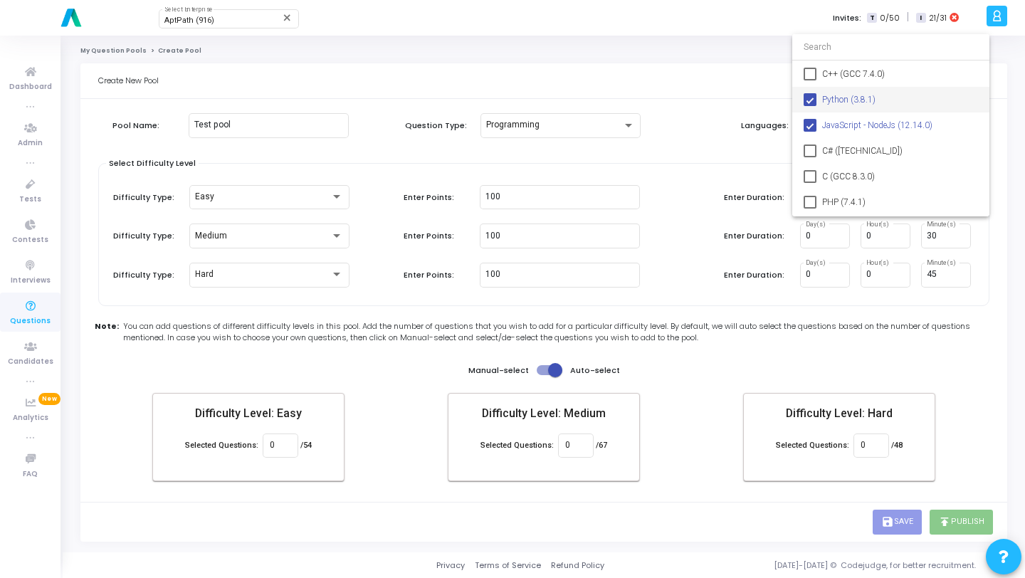
click at [721, 159] on div at bounding box center [512, 289] width 1025 height 578
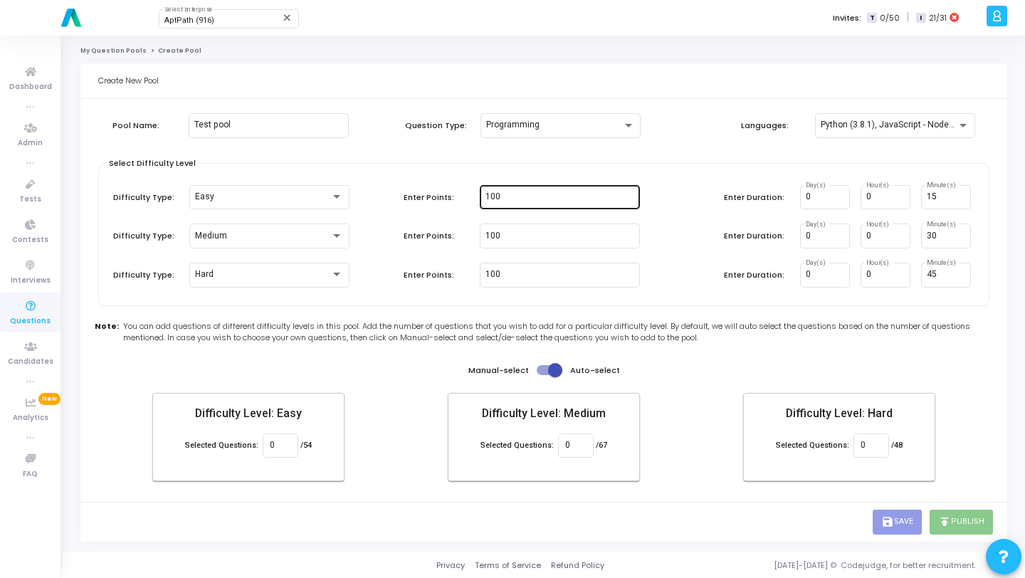
click at [597, 198] on input "100" at bounding box center [560, 197] width 149 height 10
type input "1"
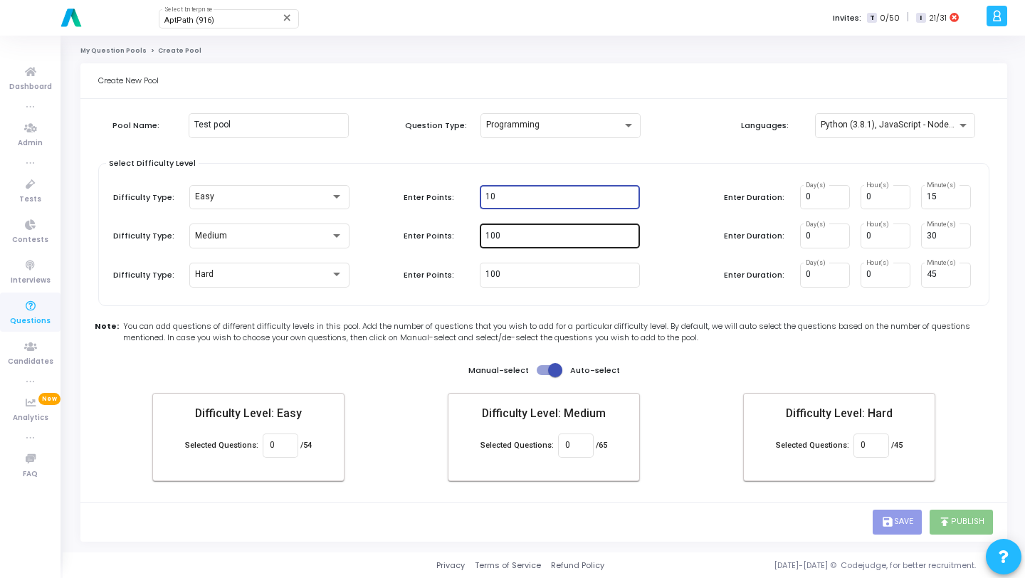
type input "1"
type input "5"
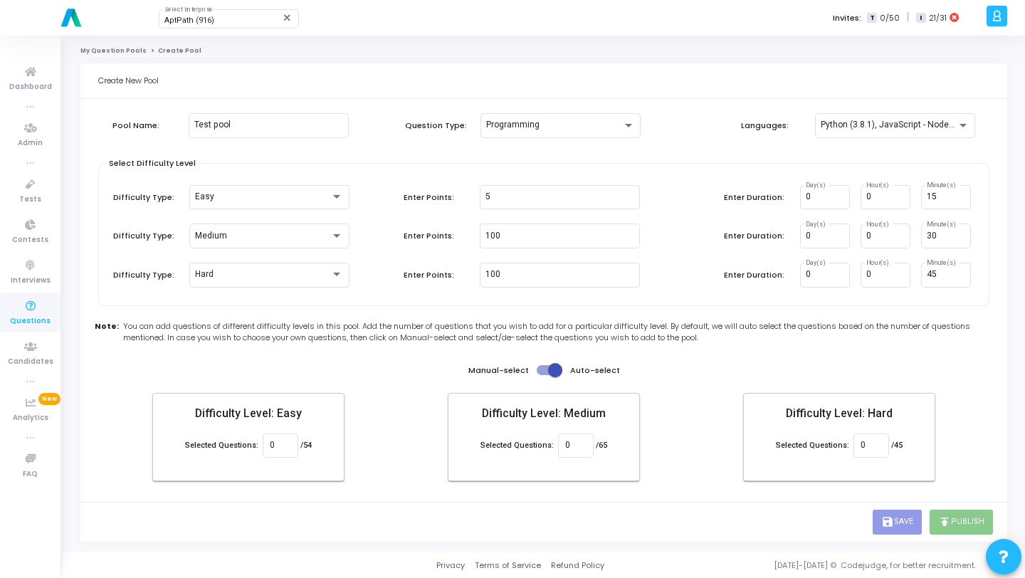
click at [678, 229] on div "Enter Points: 100" at bounding box center [542, 236] width 276 height 25
click at [867, 136] on div "Python (3.8.1), JavaScript - NodeJs (12.14.0)" at bounding box center [895, 124] width 149 height 26
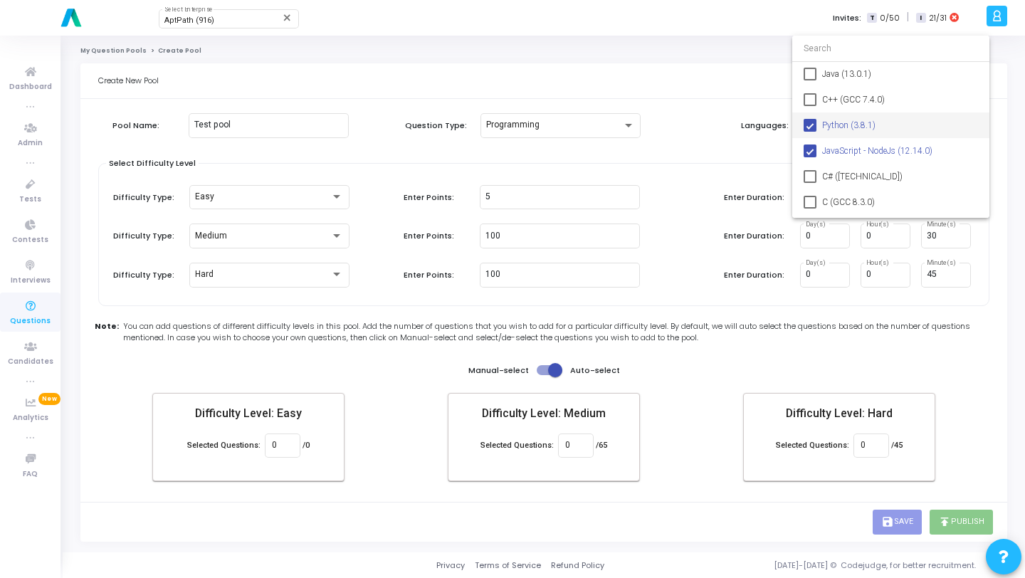
click at [815, 125] on mat-pseudo-checkbox at bounding box center [810, 125] width 13 height 13
type input "0"
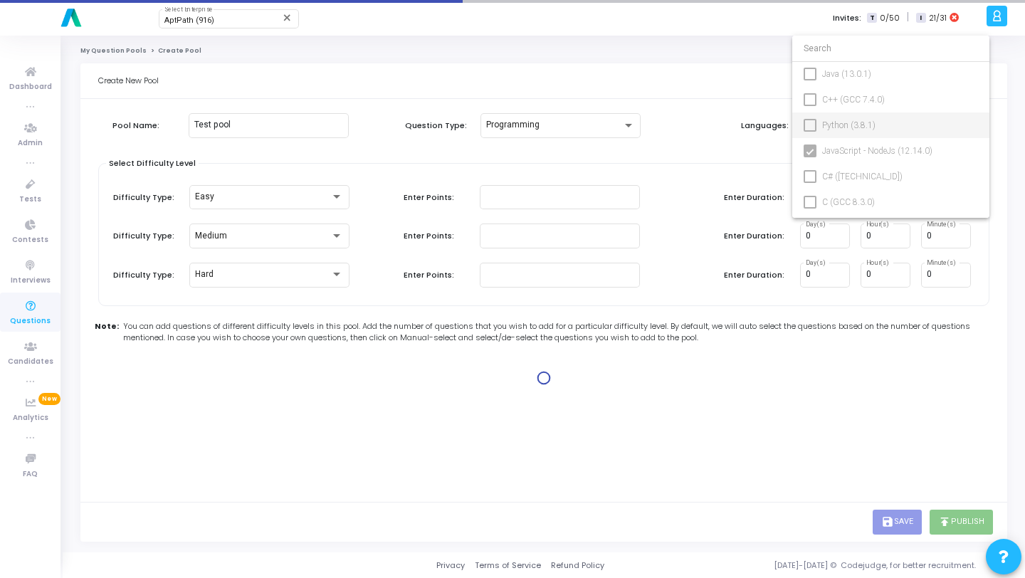
click at [680, 157] on div at bounding box center [512, 289] width 1025 height 578
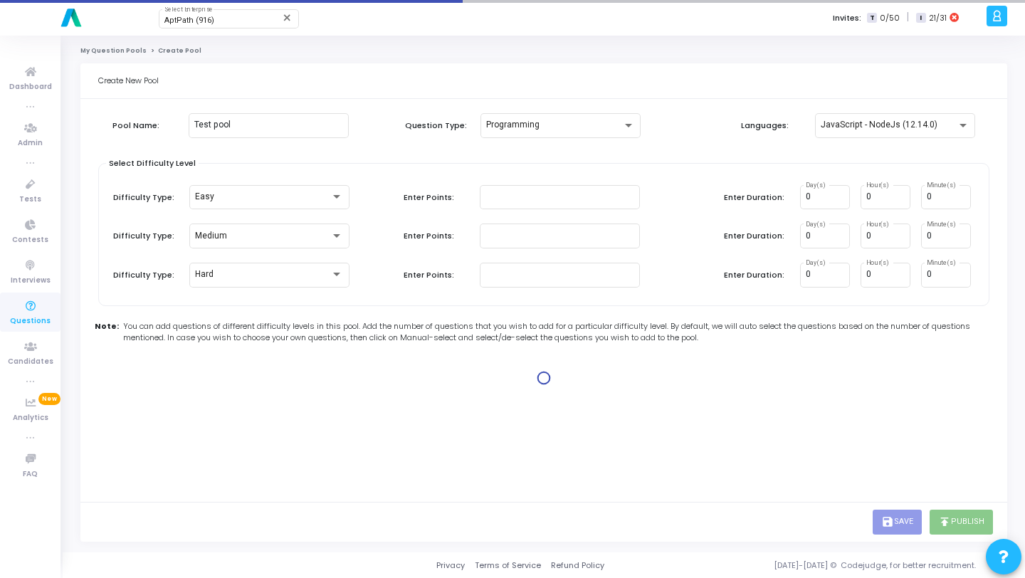
type input "100"
type input "15"
type input "100"
type input "30"
type input "100"
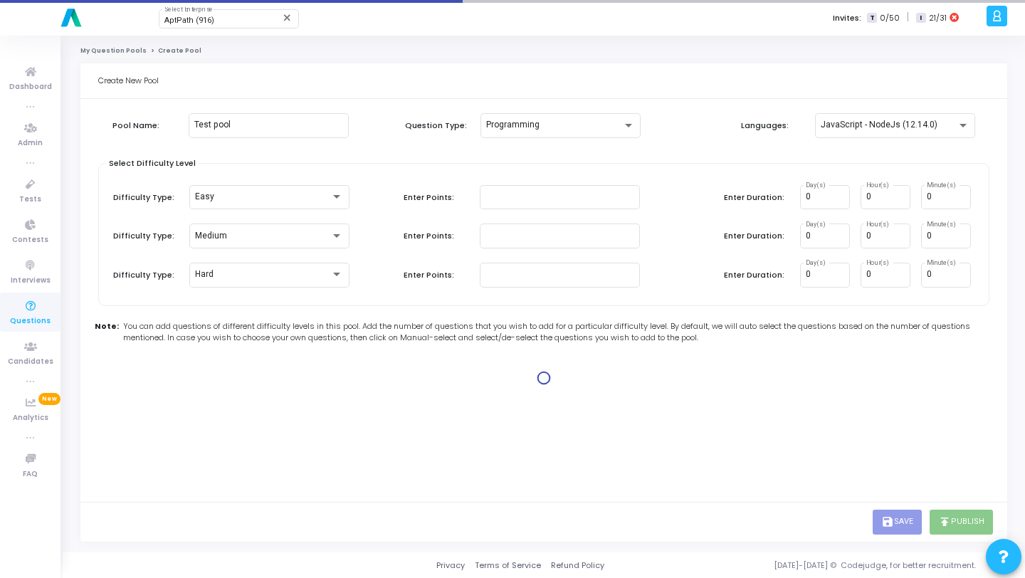
type input "45"
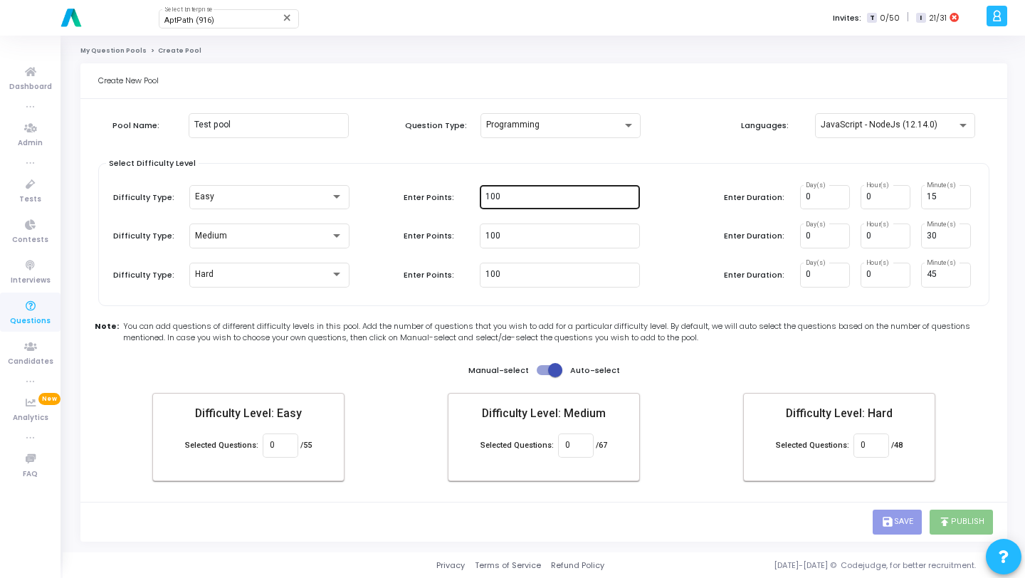
click at [520, 207] on div "100" at bounding box center [560, 196] width 149 height 26
type input "1"
type input "5"
click at [540, 372] on span at bounding box center [550, 370] width 26 height 10
click at [543, 375] on input "checkbox" at bounding box center [543, 375] width 1 height 1
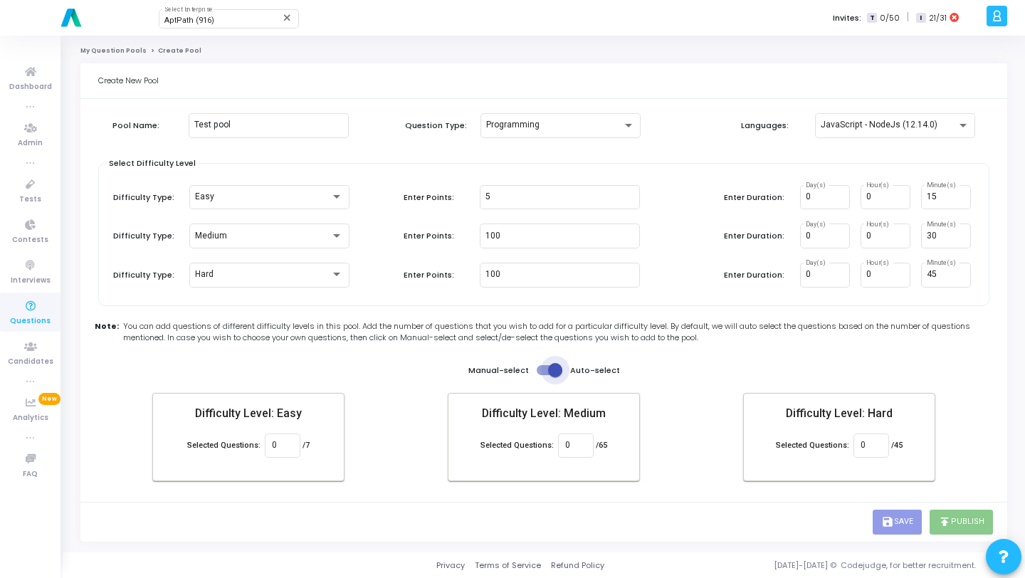
checkbox input "false"
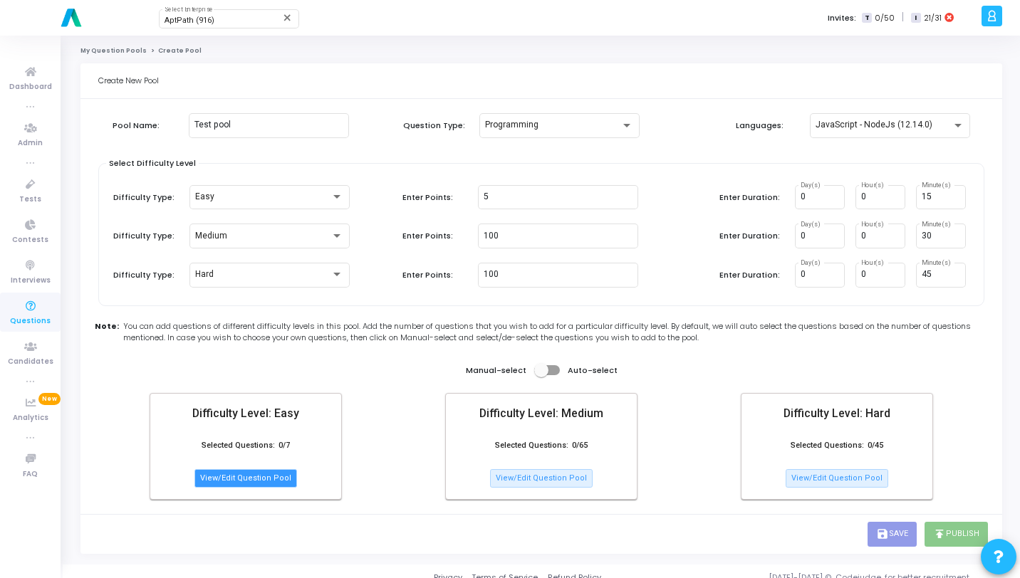
click at [278, 477] on button "View/Edit Question Pool" at bounding box center [245, 478] width 103 height 19
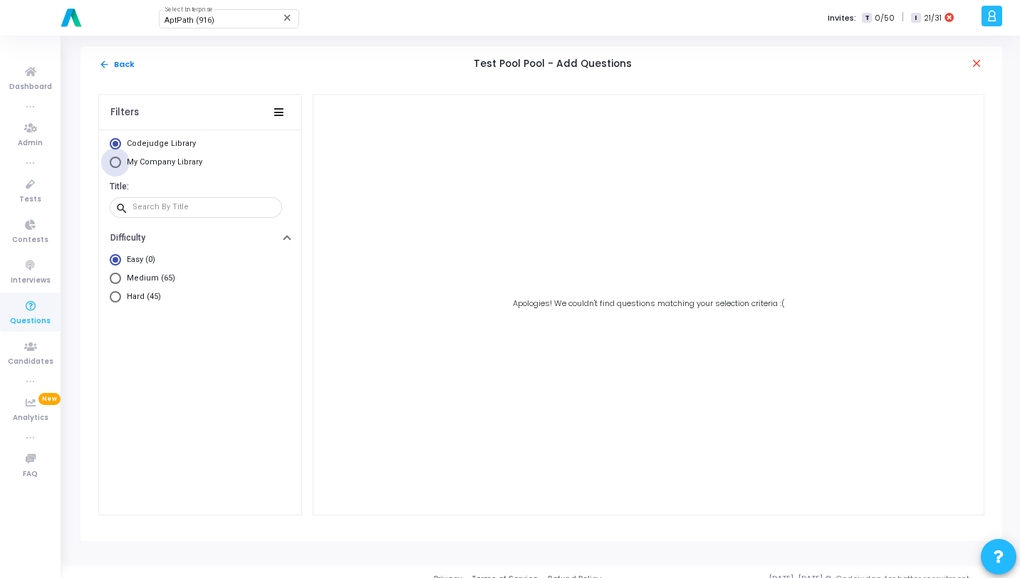
click at [173, 165] on span "My Company Library" at bounding box center [164, 161] width 75 height 9
click at [121, 165] on input "My Company Library" at bounding box center [115, 162] width 11 height 11
radio input "true"
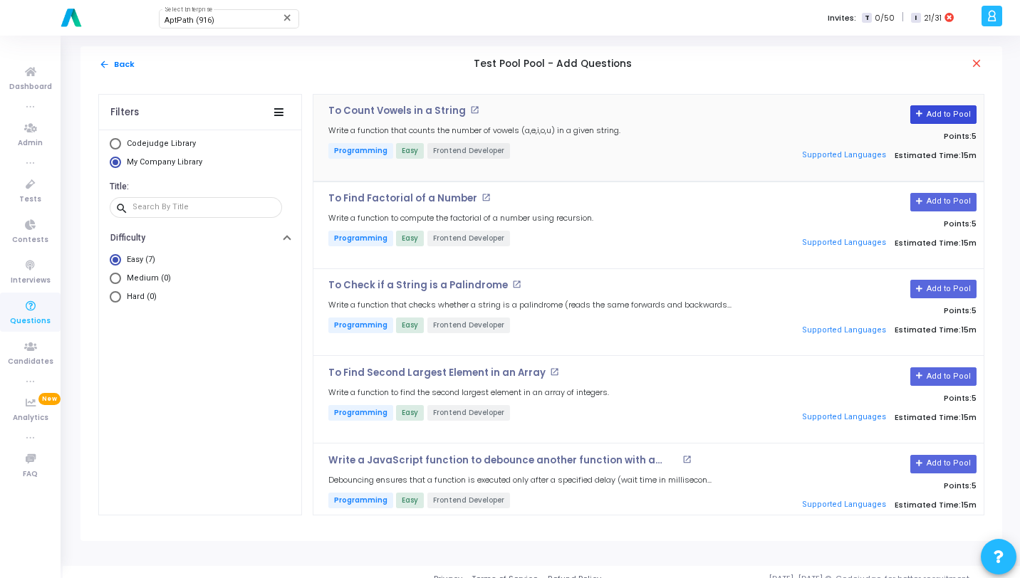
click at [919, 115] on icon at bounding box center [920, 114] width 8 height 8
click at [931, 198] on button "Add to Pool" at bounding box center [943, 202] width 66 height 19
click at [941, 291] on button "Add to Pool" at bounding box center [943, 289] width 66 height 19
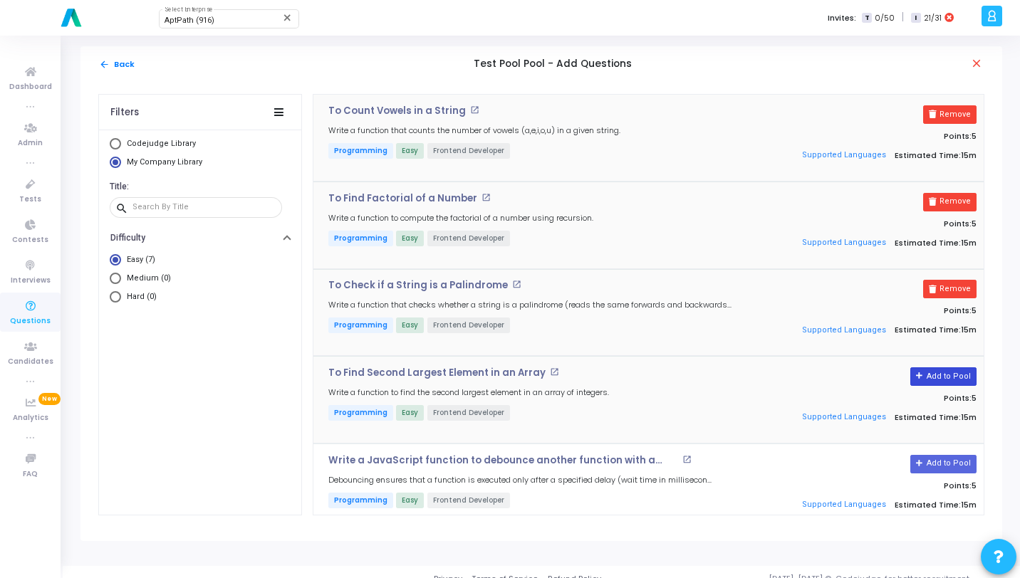
click at [944, 373] on button "Add to Pool" at bounding box center [943, 376] width 66 height 19
click at [941, 464] on button "Add to Pool" at bounding box center [943, 464] width 66 height 19
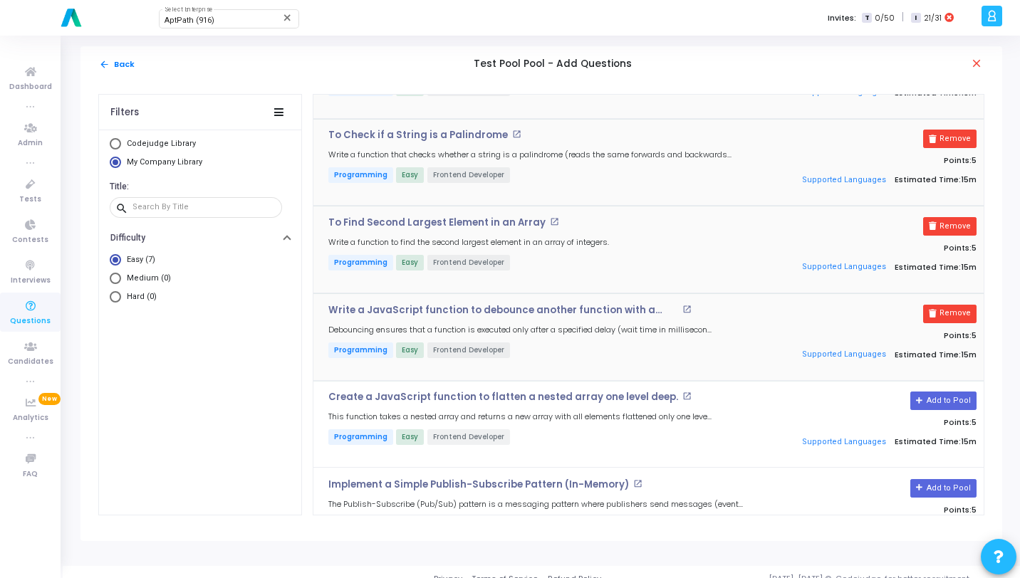
scroll to position [166, 0]
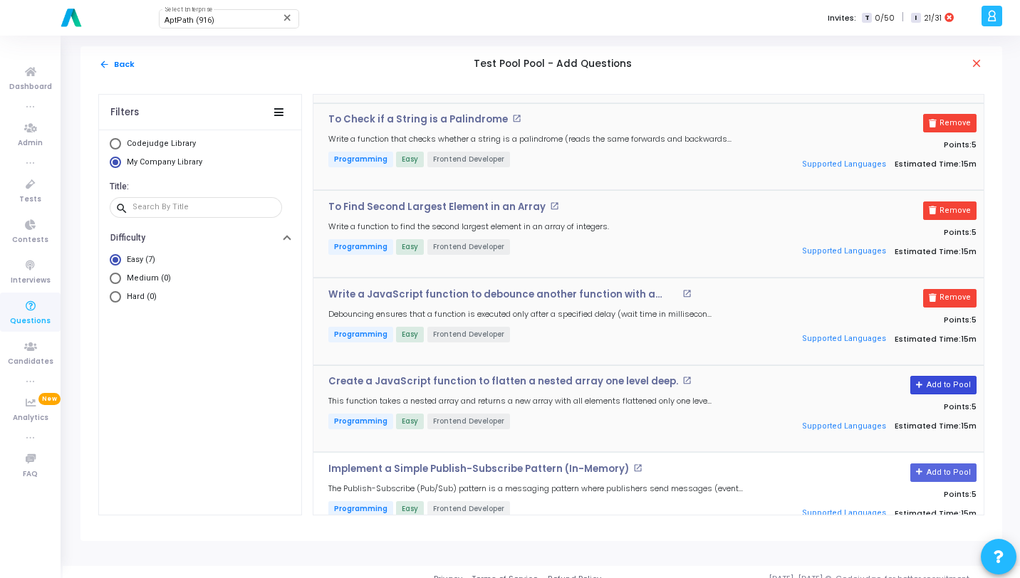
click at [932, 378] on button "Add to Pool" at bounding box center [943, 385] width 66 height 19
click at [941, 472] on button "Add to Pool" at bounding box center [943, 473] width 66 height 19
click at [127, 61] on button "arrow_back Back" at bounding box center [116, 65] width 37 height 14
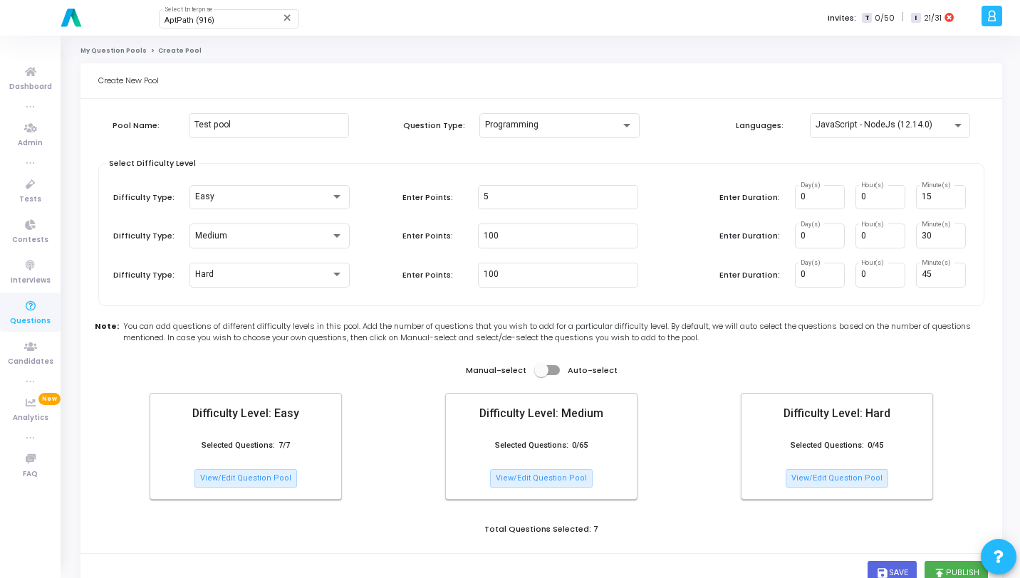
scroll to position [51, 0]
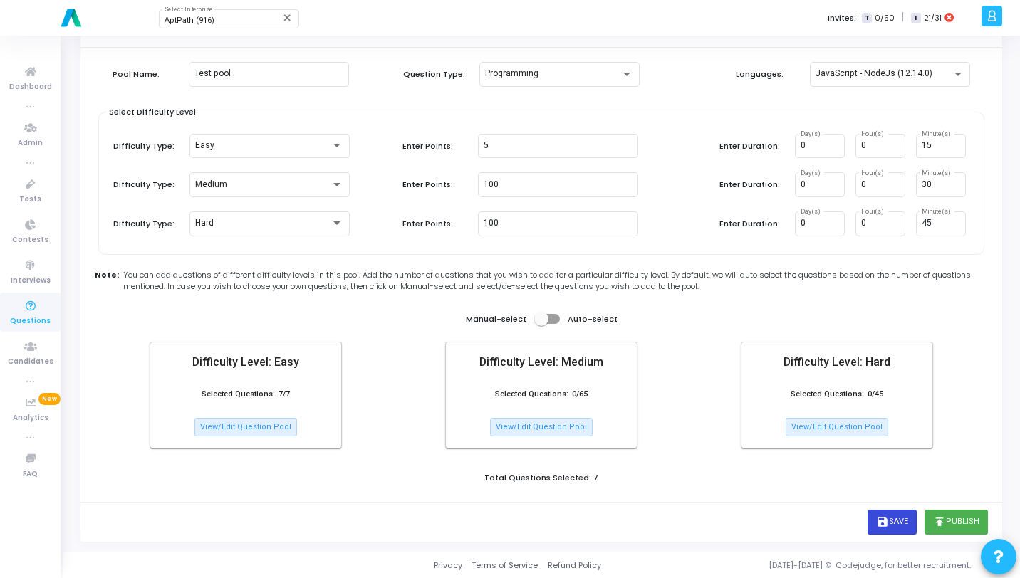
click at [869, 518] on button "save Save" at bounding box center [891, 522] width 49 height 24
click at [31, 174] on link "Tests" at bounding box center [30, 190] width 61 height 39
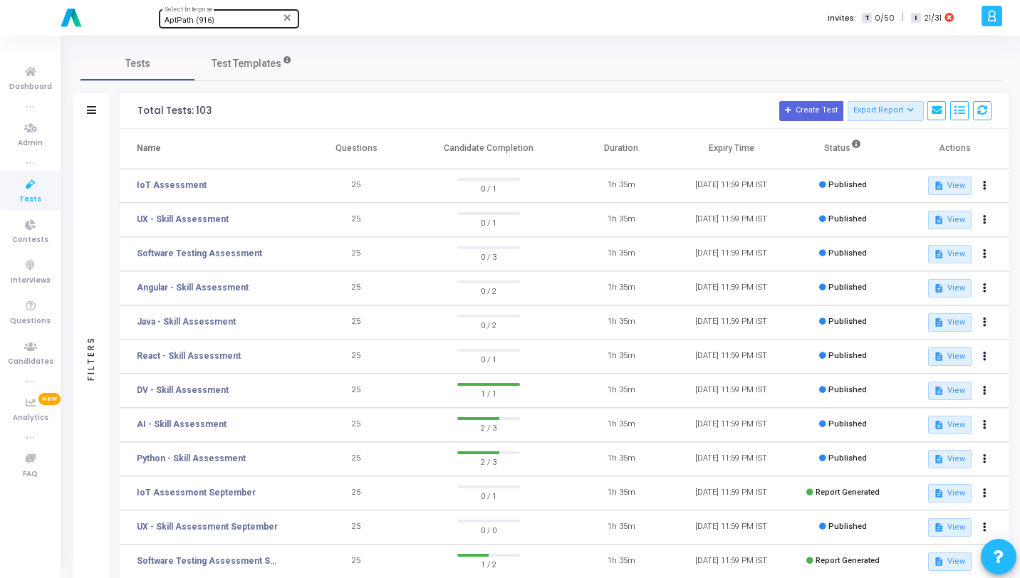
click at [234, 19] on div "AptPath (916)" at bounding box center [221, 20] width 115 height 9
type input "571"
click at [239, 41] on span "[PERSON_NAME] (571)" at bounding box center [249, 44] width 171 height 23
